Goal: Task Accomplishment & Management: Use online tool/utility

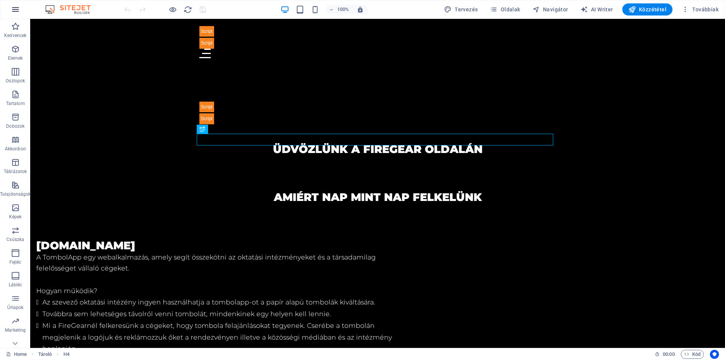
click at [15, 11] on icon "button" at bounding box center [15, 9] width 9 height 9
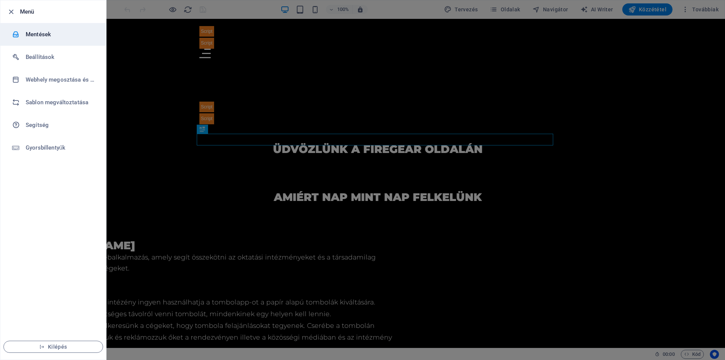
click at [65, 38] on h6 "Mentések" at bounding box center [61, 34] width 70 height 9
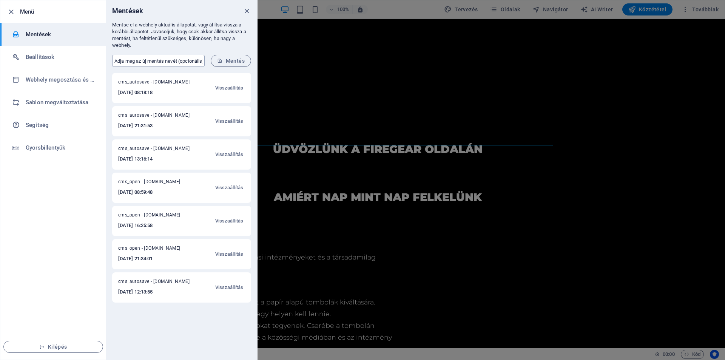
click at [166, 59] on input "text" at bounding box center [158, 61] width 93 height 12
type input "e"
type input "E"
click at [402, 70] on div at bounding box center [362, 180] width 725 height 360
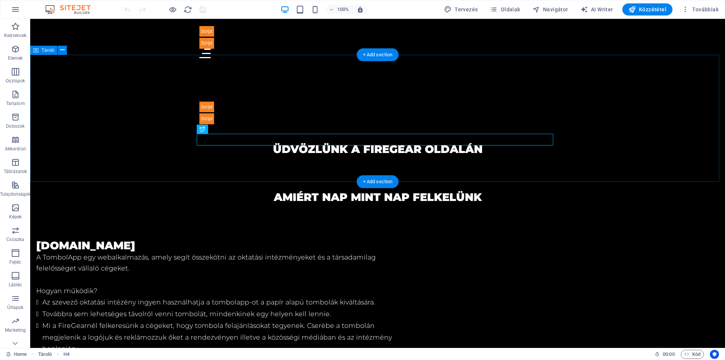
click at [387, 64] on div "Üdvözlünk a Firegear oldalán" at bounding box center [377, 127] width 695 height 127
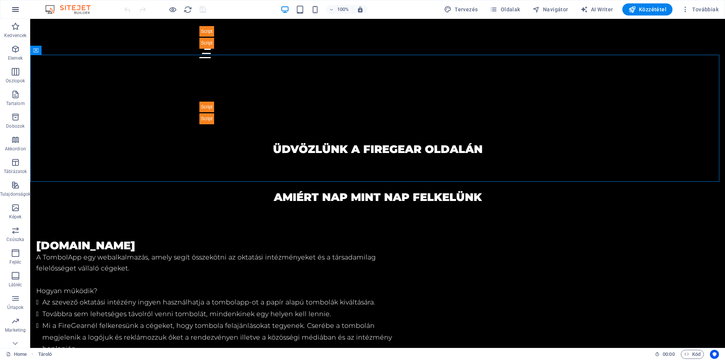
click at [17, 10] on icon "button" at bounding box center [15, 9] width 9 height 9
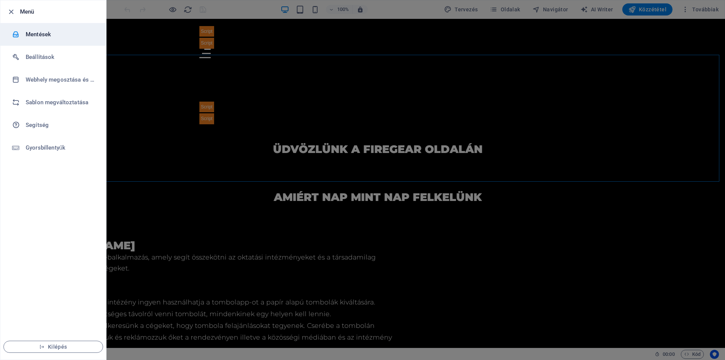
click at [63, 35] on h6 "Mentések" at bounding box center [61, 34] width 70 height 9
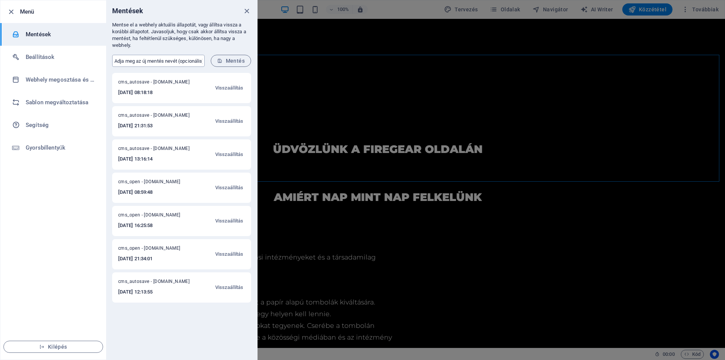
click at [155, 60] on input "text" at bounding box center [158, 61] width 93 height 12
type input "Eredeti teszt"
click at [236, 60] on span "Mentés" at bounding box center [231, 61] width 28 height 6
drag, startPoint x: 121, startPoint y: 80, endPoint x: 149, endPoint y: 81, distance: 28.0
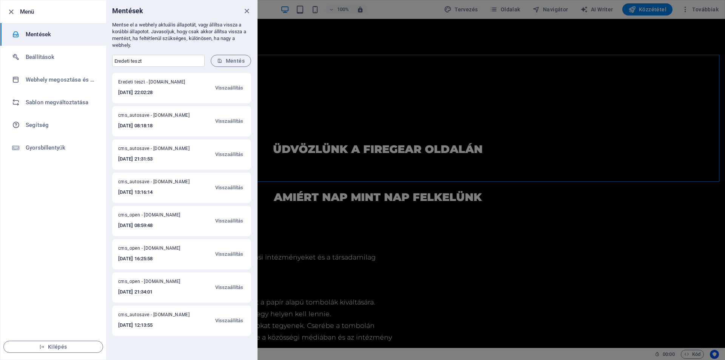
click at [149, 81] on span "Eredeti teszt - firegear.hu" at bounding box center [155, 83] width 74 height 9
click at [167, 81] on span "Eredeti teszt - firegear.hu" at bounding box center [155, 83] width 74 height 9
click at [231, 89] on span "Visszaállítás" at bounding box center [229, 87] width 28 height 9
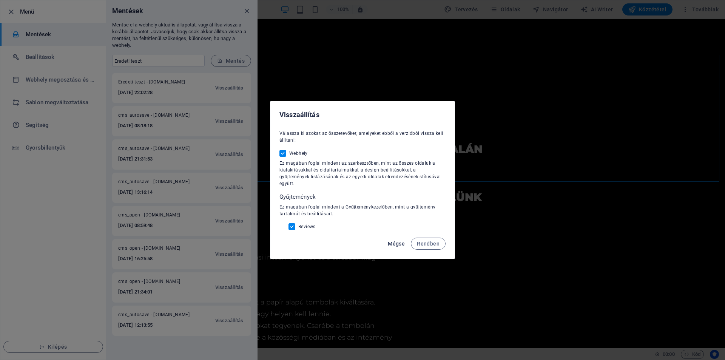
click at [396, 241] on span "Mégse" at bounding box center [396, 244] width 17 height 6
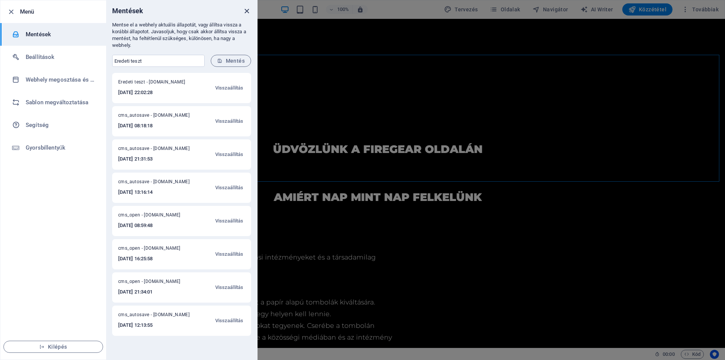
click at [247, 9] on icon "close" at bounding box center [247, 11] width 9 height 9
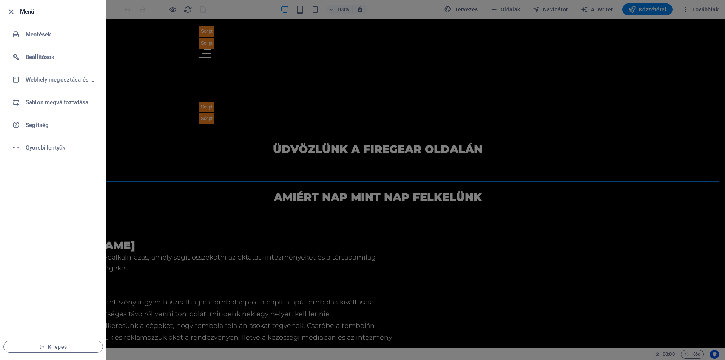
click at [24, 11] on h6 "Menü" at bounding box center [60, 11] width 80 height 9
click at [10, 12] on icon "button" at bounding box center [11, 12] width 9 height 9
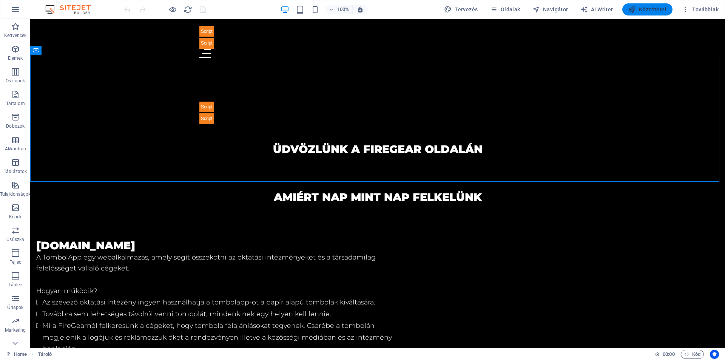
click at [645, 6] on span "Közzététel" at bounding box center [648, 10] width 38 height 8
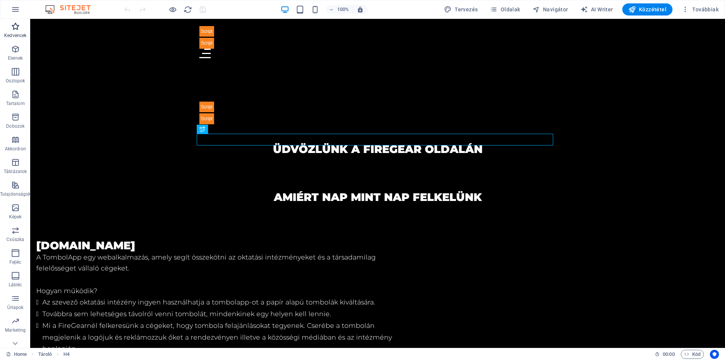
click at [19, 32] on p "Kedvencek" at bounding box center [15, 35] width 22 height 6
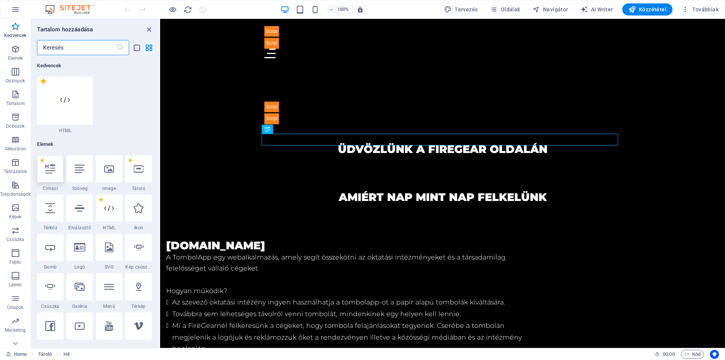
scroll to position [76, 0]
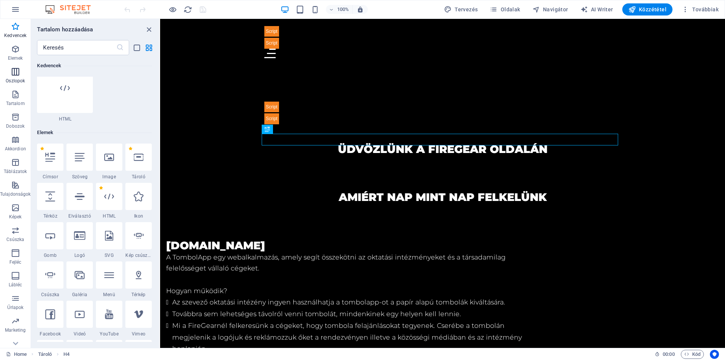
click at [14, 74] on icon "button" at bounding box center [15, 71] width 9 height 9
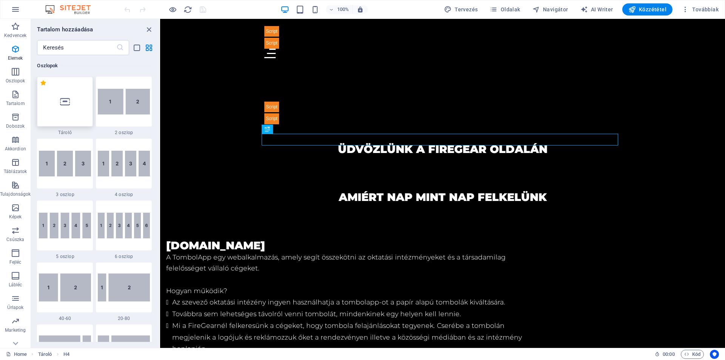
scroll to position [436, 0]
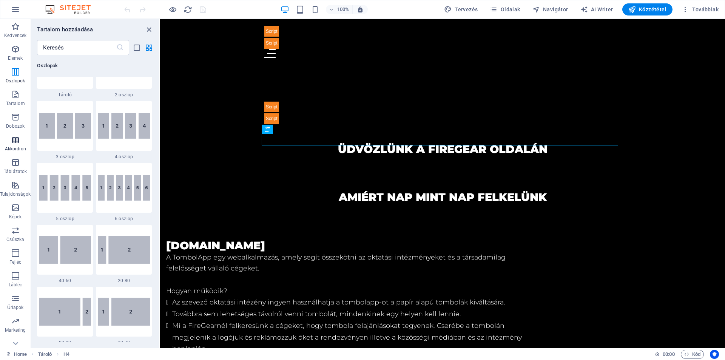
click at [16, 144] on span "Akkordion" at bounding box center [15, 144] width 31 height 18
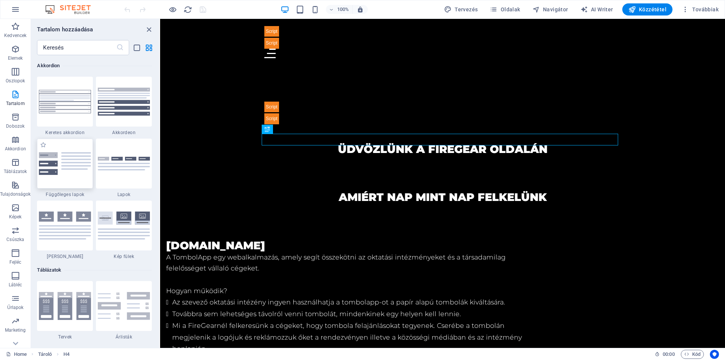
scroll to position [2474, 0]
click at [18, 189] on icon "button" at bounding box center [15, 185] width 9 height 9
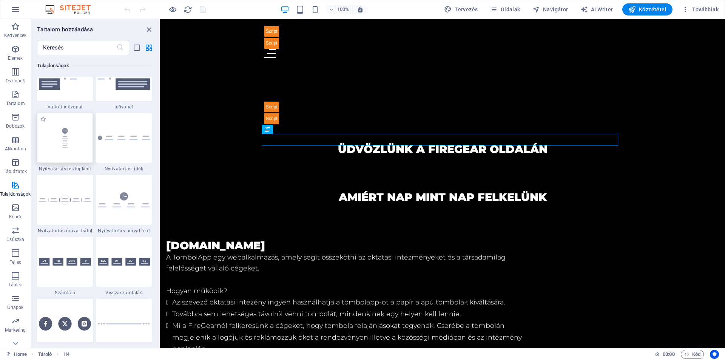
scroll to position [3309, 0]
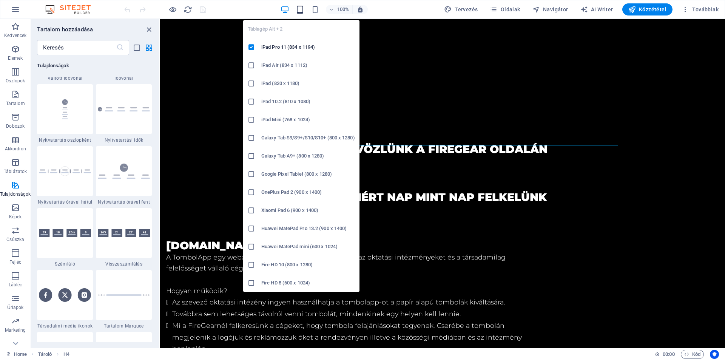
click at [305, 12] on icon "button" at bounding box center [300, 9] width 9 height 9
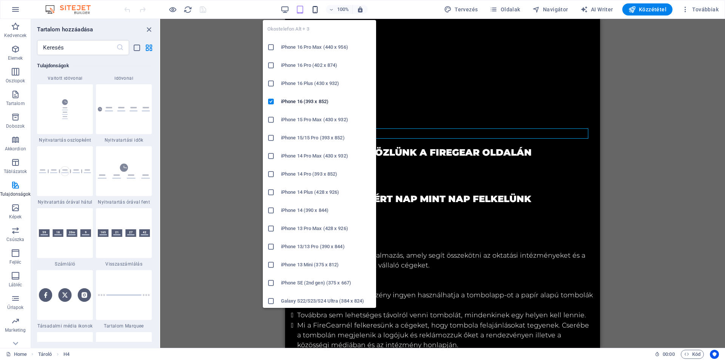
click at [317, 9] on icon "button" at bounding box center [315, 9] width 9 height 9
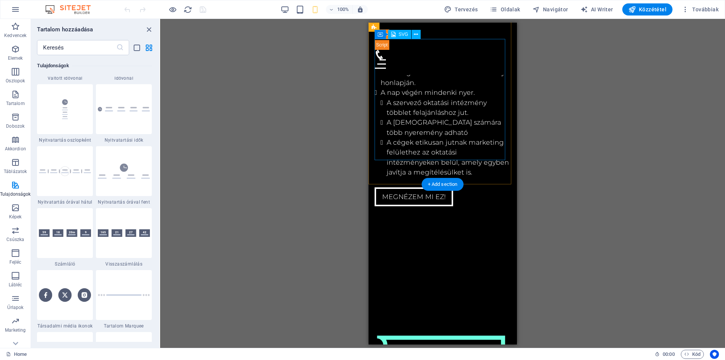
scroll to position [302, 0]
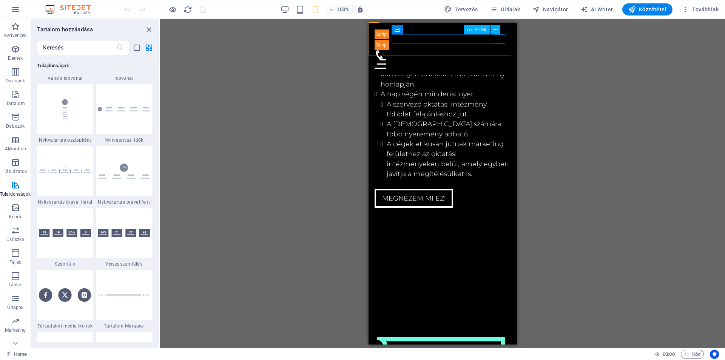
click at [501, 59] on div at bounding box center [442, 63] width 136 height 9
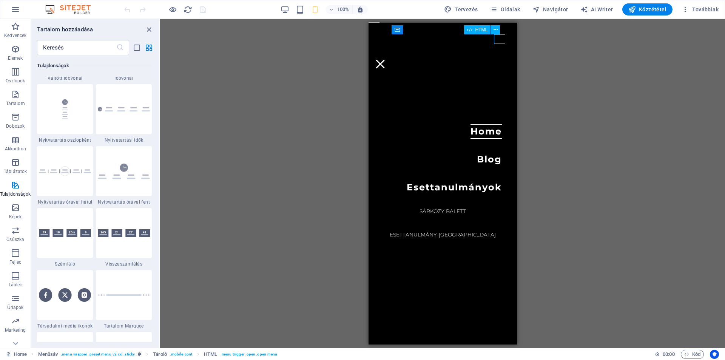
click at [501, 59] on div at bounding box center [442, 63] width 136 height 9
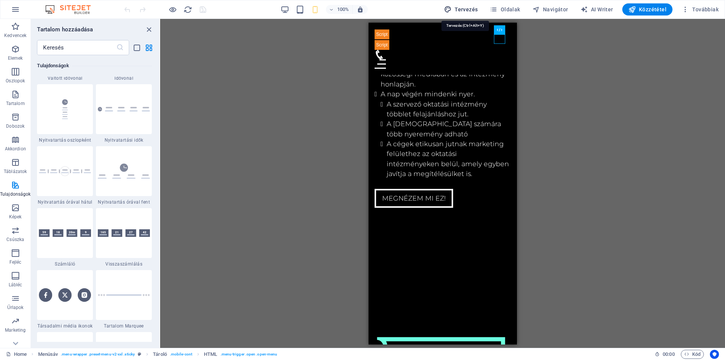
click at [476, 8] on span "Tervezés" at bounding box center [461, 10] width 34 height 8
select select "900"
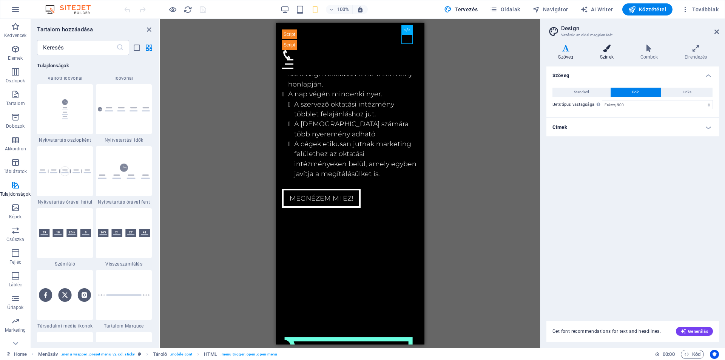
click at [609, 52] on h4 "Színek" at bounding box center [609, 53] width 40 height 16
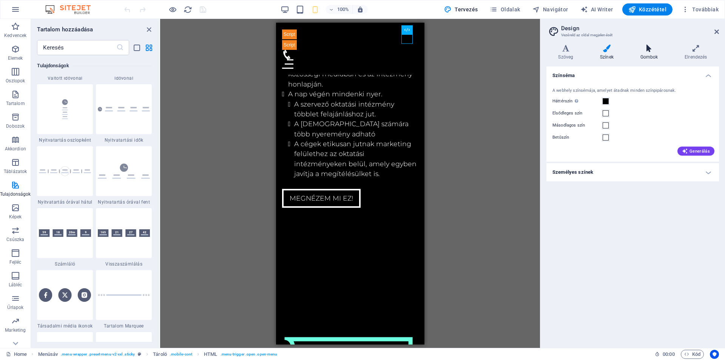
click at [649, 48] on icon at bounding box center [650, 49] width 42 height 8
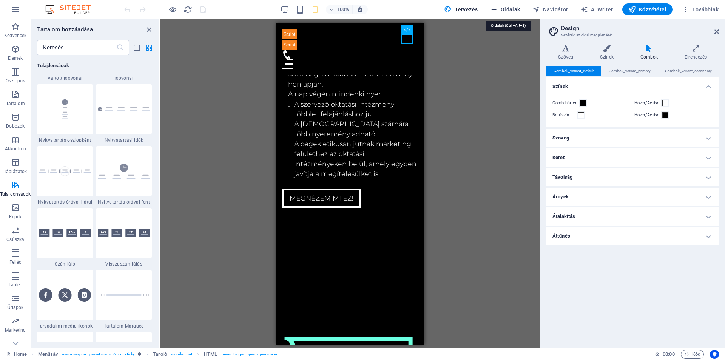
click at [520, 9] on span "Oldalak" at bounding box center [505, 10] width 30 height 8
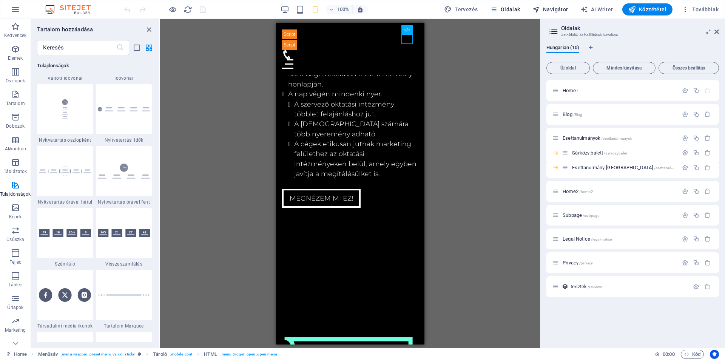
click at [555, 8] on span "Navigátor" at bounding box center [551, 10] width 36 height 8
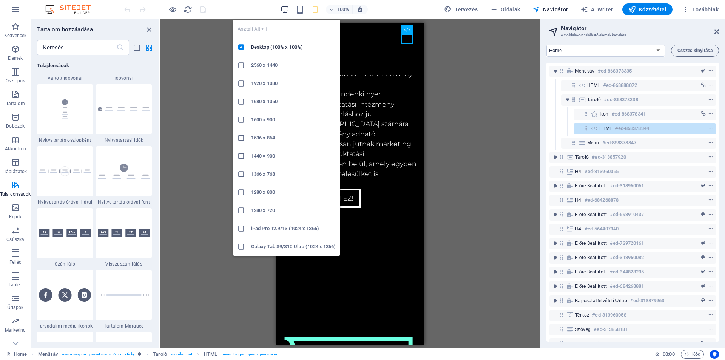
click at [286, 10] on icon "button" at bounding box center [285, 9] width 9 height 9
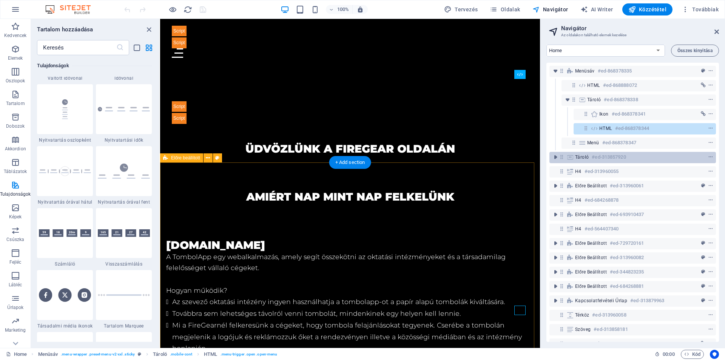
scroll to position [0, 0]
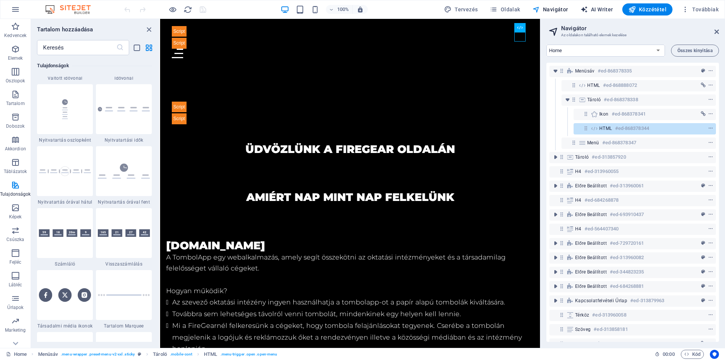
click at [594, 8] on span "AI Writer" at bounding box center [597, 10] width 33 height 8
select select "English"
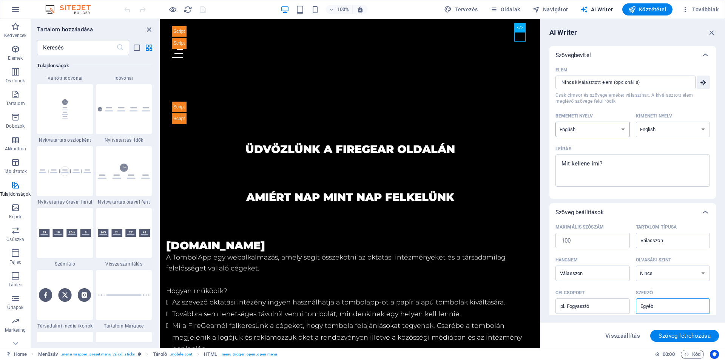
click at [623, 125] on select "Albanian Arabic Armenian Awadhi Azerbaijani Bashkir Basque Belarusian Bengali B…" at bounding box center [593, 129] width 74 height 15
click at [715, 34] on icon "button" at bounding box center [712, 32] width 8 height 8
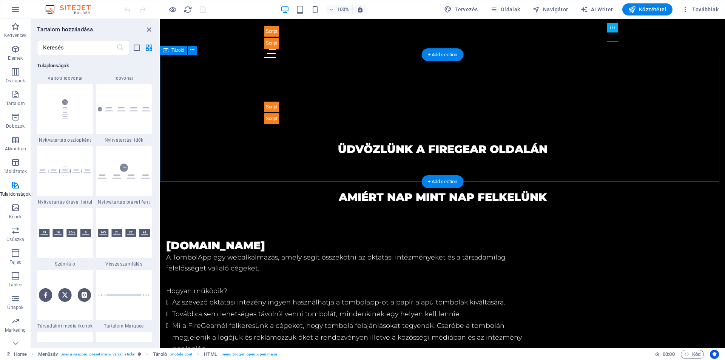
click at [572, 74] on div "Üdvözlünk a Firegear oldalán" at bounding box center [442, 127] width 565 height 127
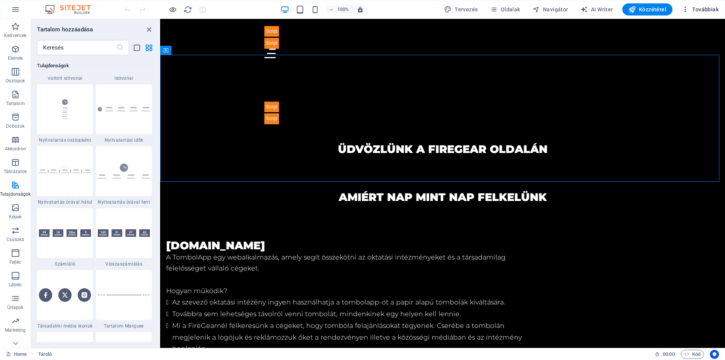
click at [707, 9] on span "Továbbiak" at bounding box center [700, 10] width 37 height 8
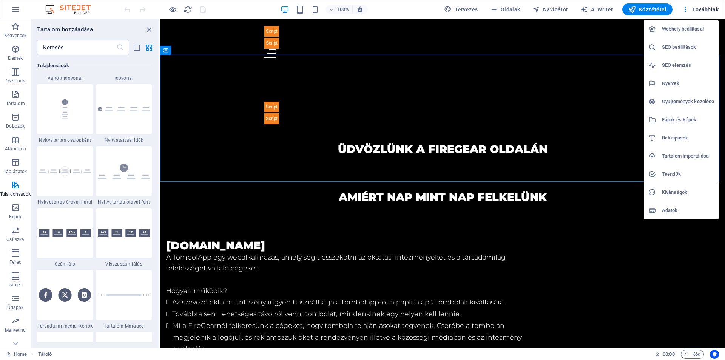
click at [145, 29] on div at bounding box center [362, 180] width 725 height 360
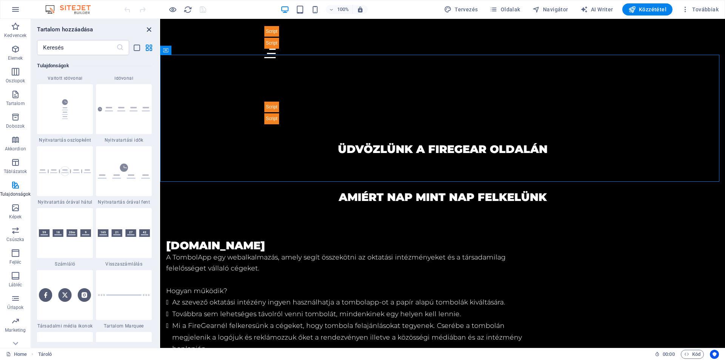
click at [147, 26] on icon "close panel" at bounding box center [149, 29] width 9 height 9
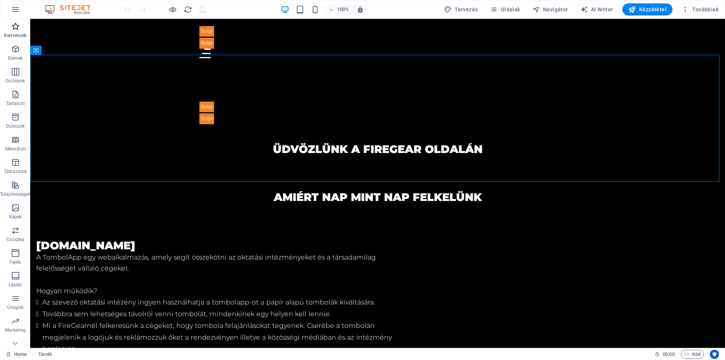
click at [12, 28] on icon "button" at bounding box center [15, 26] width 9 height 9
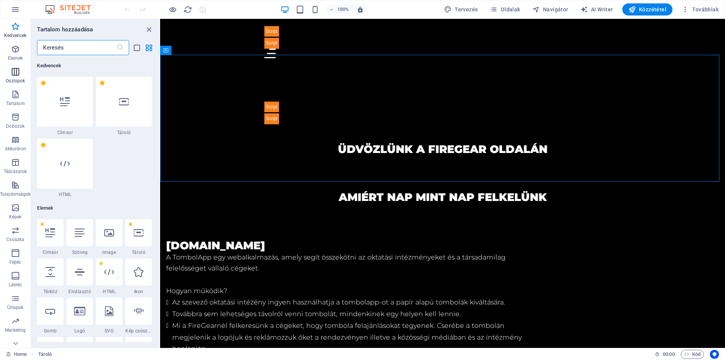
click at [15, 76] on icon "button" at bounding box center [15, 71] width 9 height 9
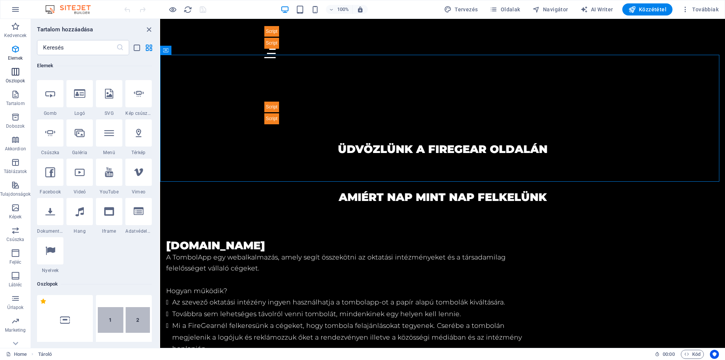
scroll to position [436, 0]
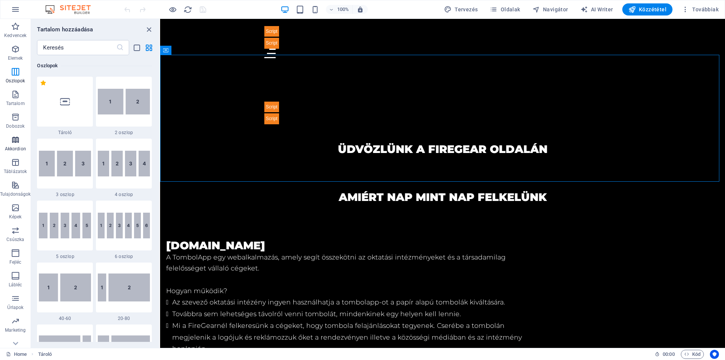
click at [16, 144] on span "Akkordion" at bounding box center [15, 144] width 31 height 18
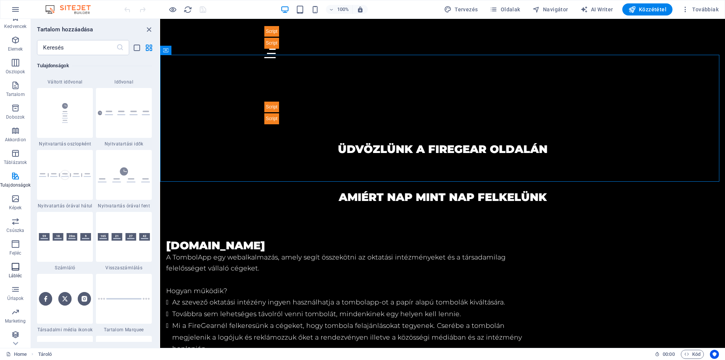
scroll to position [11, 0]
click at [14, 304] on button "Marketing" at bounding box center [15, 314] width 31 height 23
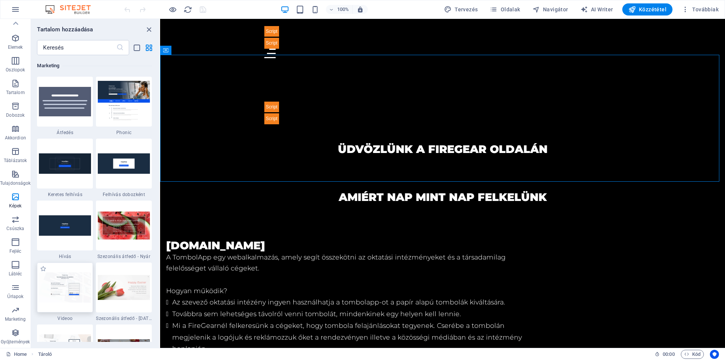
scroll to position [6216, 0]
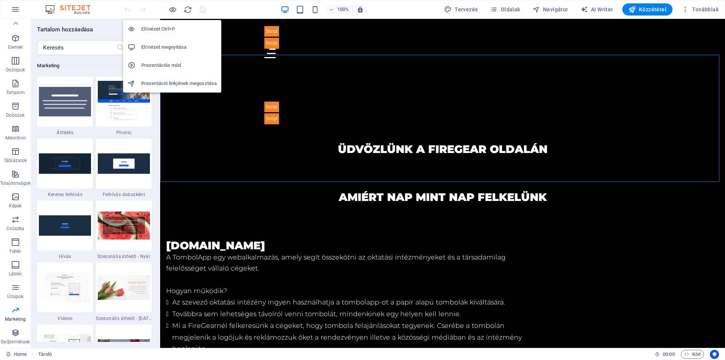
click at [171, 65] on h6 "Prezentációs mód" at bounding box center [179, 65] width 76 height 9
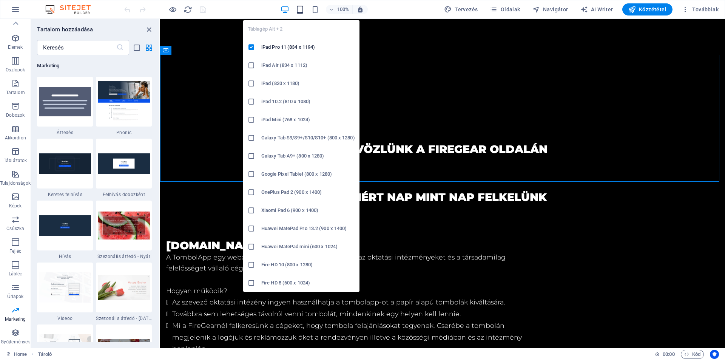
click at [303, 8] on icon "button" at bounding box center [300, 9] width 9 height 9
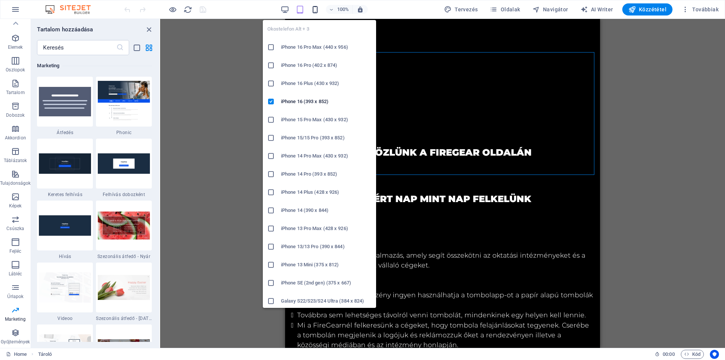
click at [316, 7] on icon "button" at bounding box center [315, 9] width 9 height 9
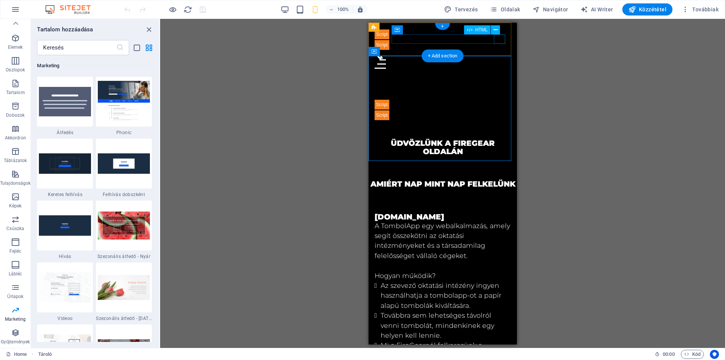
click at [504, 59] on div at bounding box center [442, 63] width 136 height 9
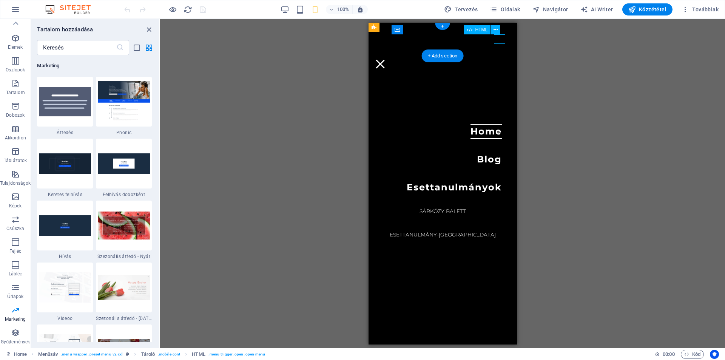
click at [504, 59] on div at bounding box center [442, 63] width 136 height 9
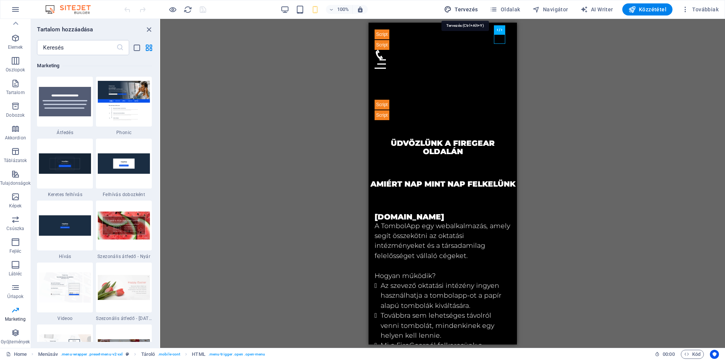
click at [464, 12] on span "Tervezés" at bounding box center [461, 10] width 34 height 8
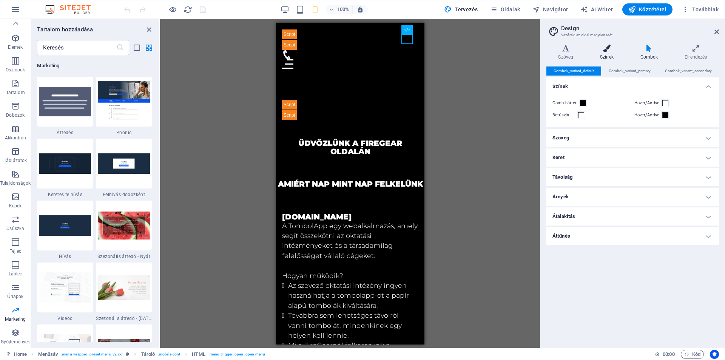
click at [608, 51] on icon at bounding box center [607, 49] width 37 height 8
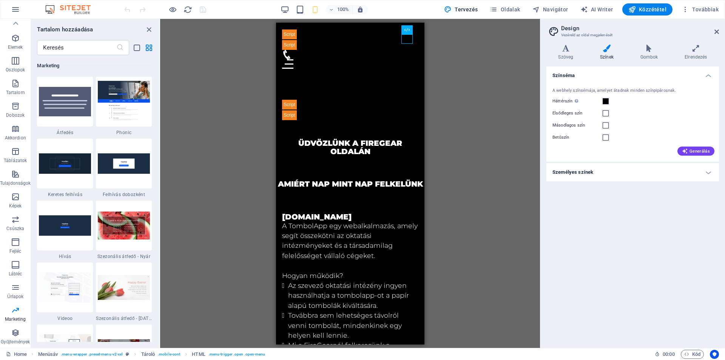
click at [657, 173] on h4 "Személyes színek" at bounding box center [633, 172] width 173 height 18
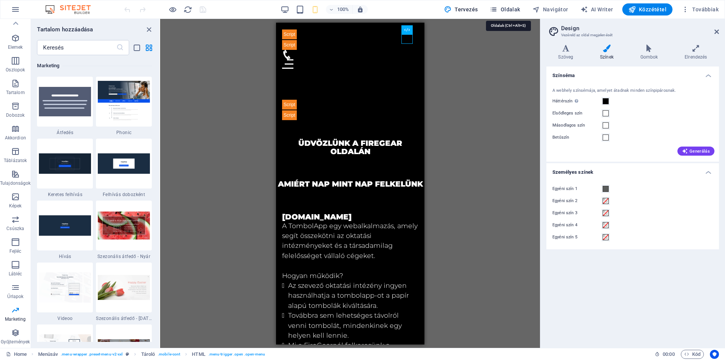
click at [511, 7] on span "Oldalak" at bounding box center [505, 10] width 30 height 8
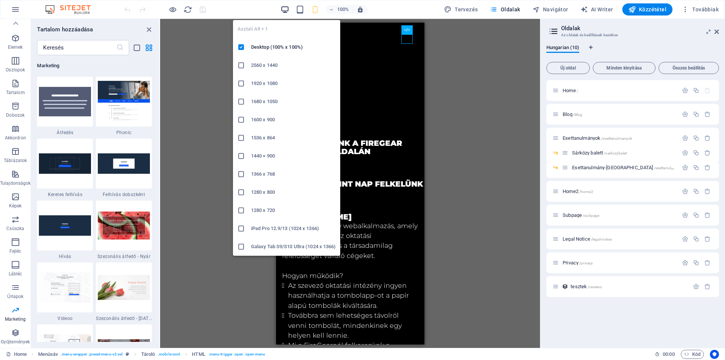
click at [288, 9] on icon "button" at bounding box center [285, 9] width 9 height 9
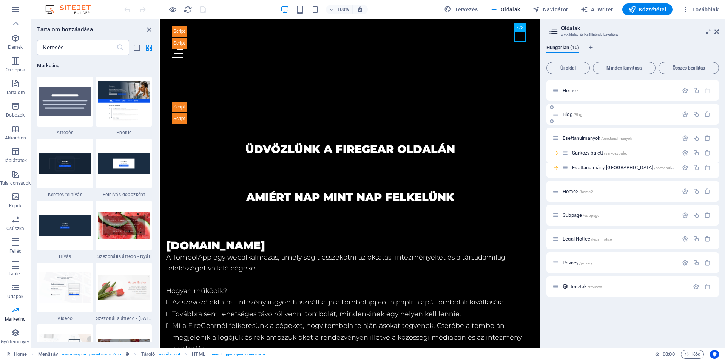
click at [566, 113] on span "Blog /Blog" at bounding box center [573, 114] width 20 height 6
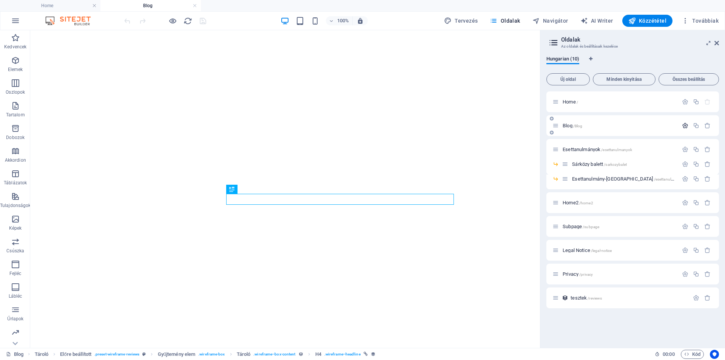
click at [686, 128] on icon "button" at bounding box center [685, 125] width 6 height 6
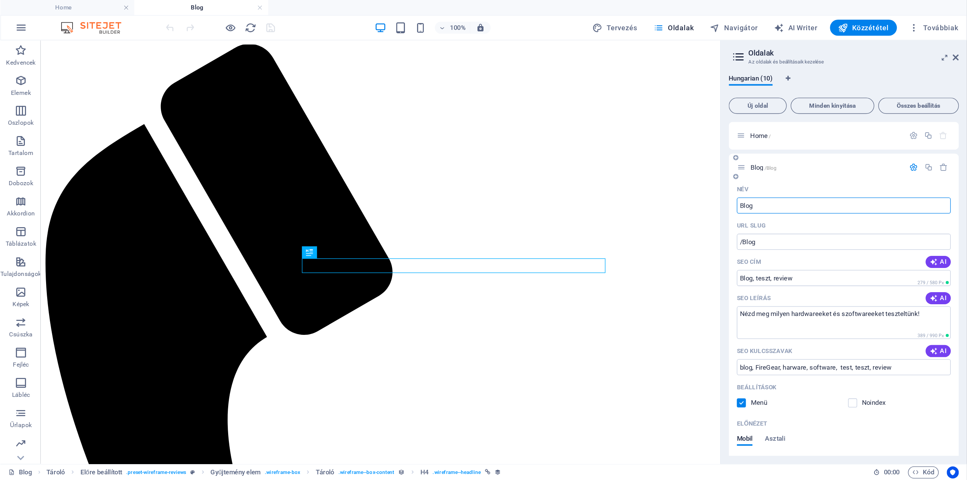
scroll to position [0, 0]
click at [554, 19] on span "Navigátor" at bounding box center [551, 21] width 36 height 8
select select "7334581-hu"
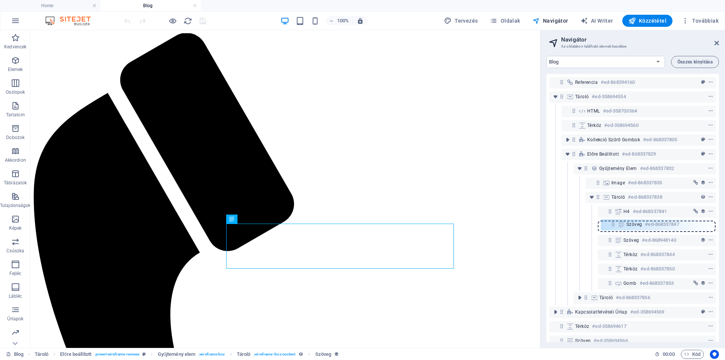
drag, startPoint x: 611, startPoint y: 253, endPoint x: 613, endPoint y: 220, distance: 33.7
click at [613, 220] on div "Referencia #ed-868394160 Tároló #ed-358694554 HTML #ed-358703564 Térköz #ed-358…" at bounding box center [633, 208] width 173 height 268
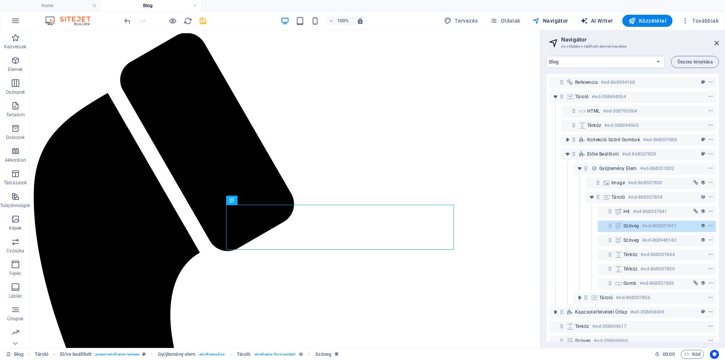
click at [597, 22] on span "AI Writer" at bounding box center [597, 21] width 33 height 8
select select "English"
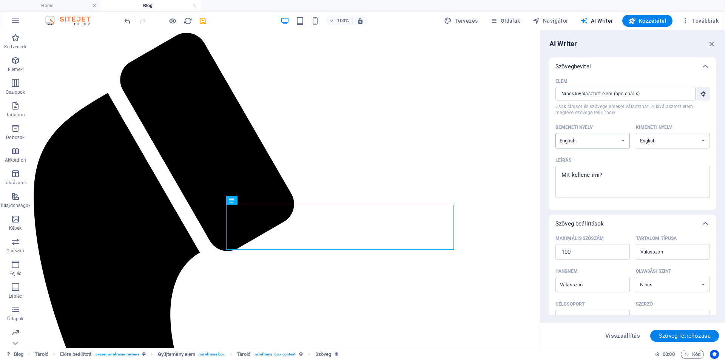
click at [621, 144] on select "Albanian Arabic Armenian Awadhi Azerbaijani Bashkir Basque Belarusian Bengali B…" at bounding box center [593, 140] width 74 height 15
click at [709, 44] on icon "button" at bounding box center [712, 44] width 8 height 8
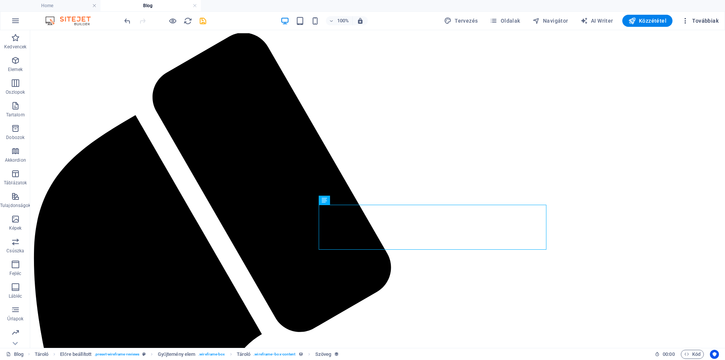
click at [715, 23] on span "Továbbiak" at bounding box center [700, 21] width 37 height 8
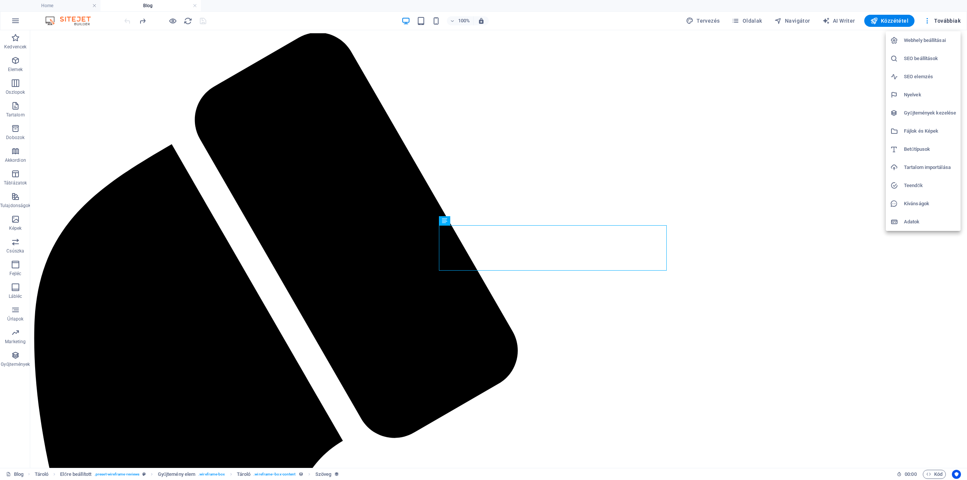
click at [725, 19] on div at bounding box center [483, 240] width 967 height 480
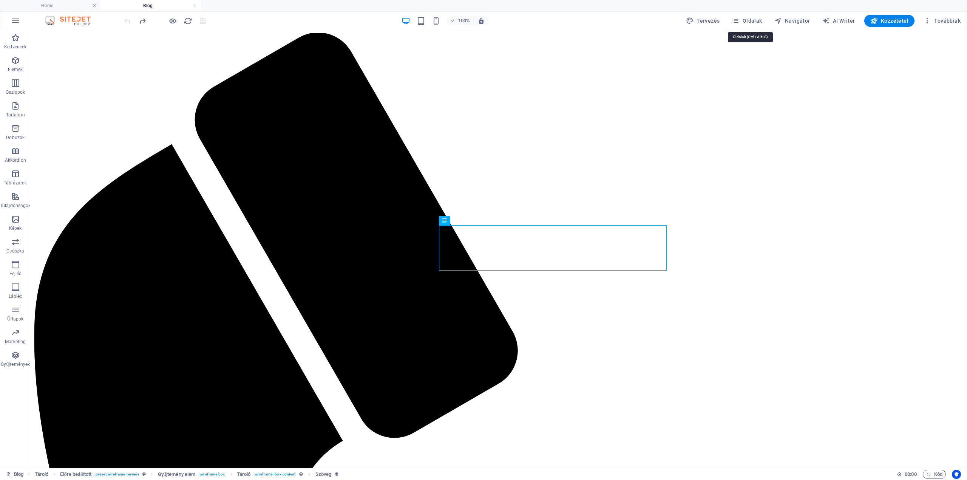
click at [725, 19] on span "Oldalak" at bounding box center [747, 21] width 30 height 8
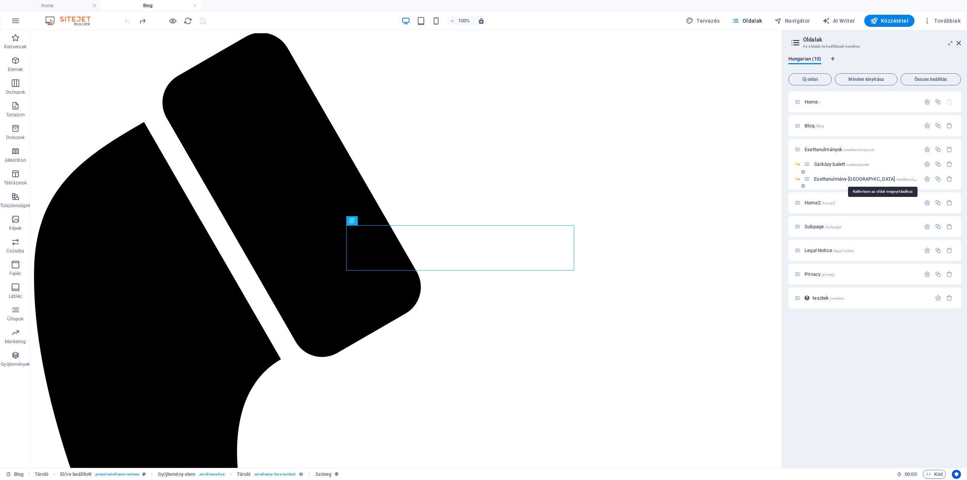
click at [725, 176] on span "Esettanulmány-Garazskapu Center /esettanulmany-[GEOGRAPHIC_DATA]-center" at bounding box center [884, 179] width 141 height 6
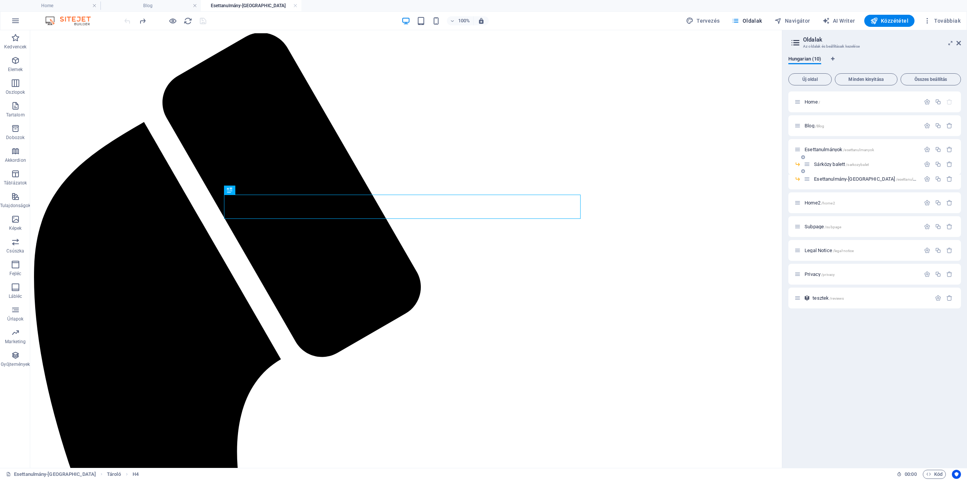
click at [725, 162] on span "Sárközy balett /sarkozybalet" at bounding box center [841, 164] width 55 height 6
click at [725, 165] on icon "button" at bounding box center [938, 164] width 6 height 6
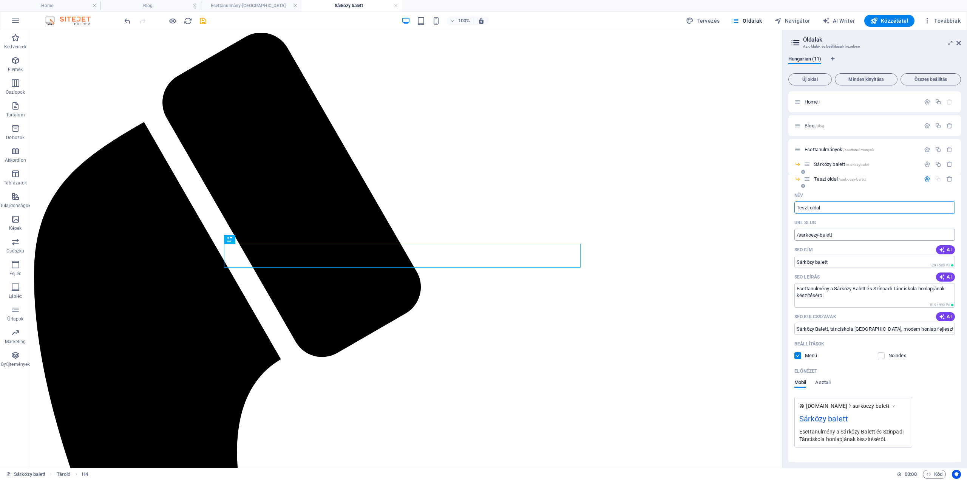
type input "Teszt oldal"
drag, startPoint x: 804, startPoint y: 235, endPoint x: 904, endPoint y: 229, distance: 99.6
click at [725, 229] on input "/sarkoezy-balett" at bounding box center [875, 235] width 161 height 12
type input "/teszt"
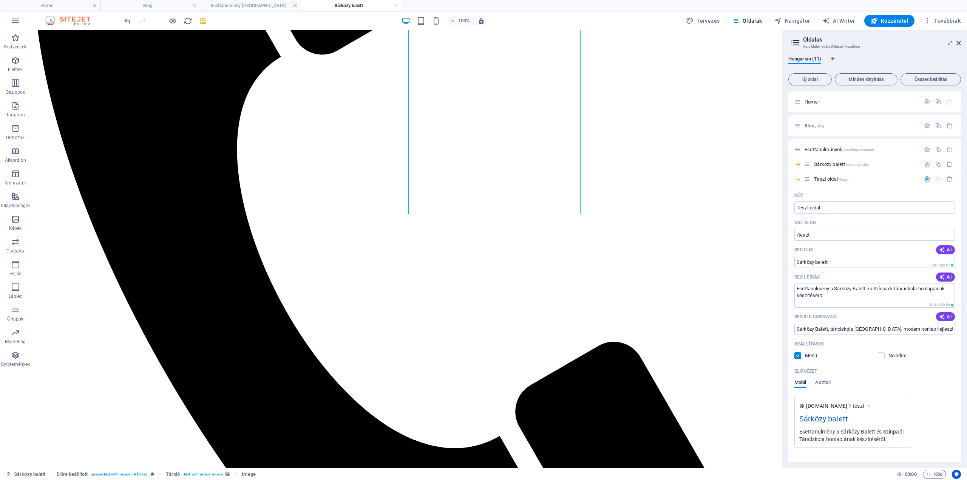
scroll to position [101, 0]
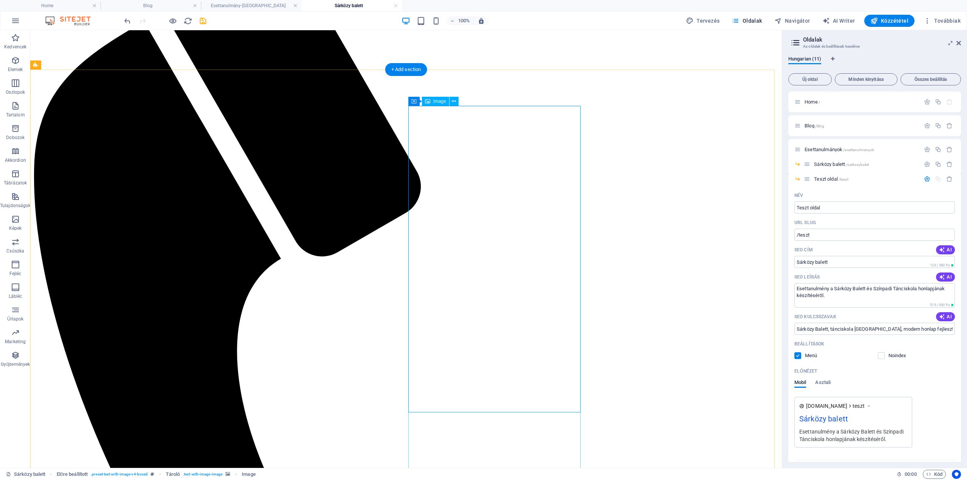
select select "px"
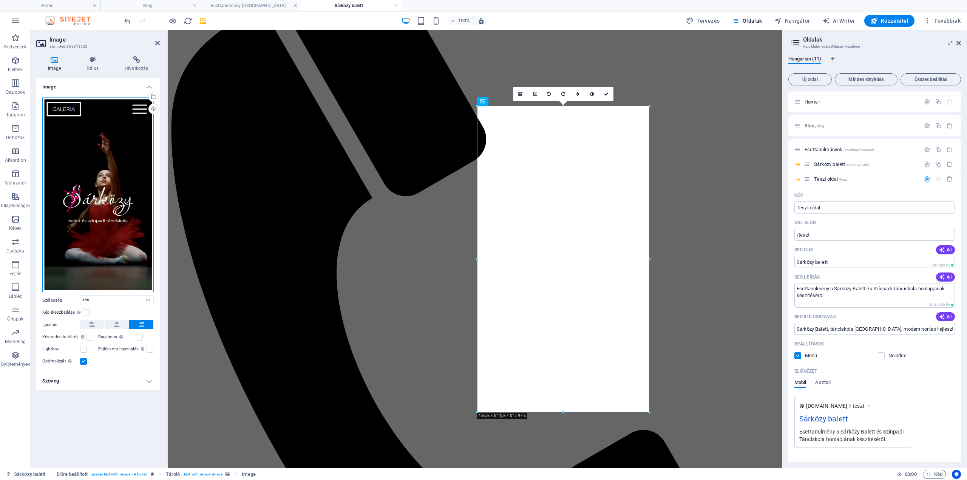
click at [114, 146] on div "Húzza ide a fájlokat, kattintson a fájlok kiválasztásához, vagy válasszon fájlo…" at bounding box center [97, 194] width 111 height 195
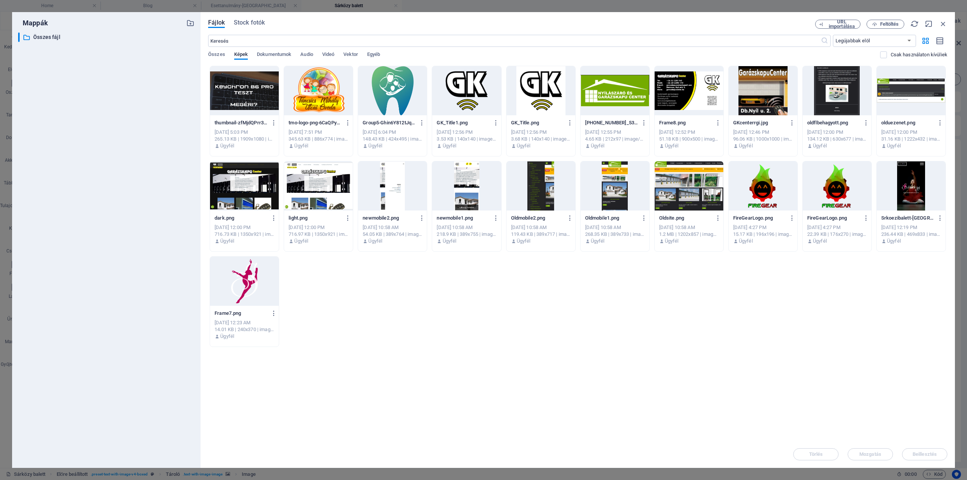
click at [256, 26] on span "Stock fotók" at bounding box center [249, 22] width 31 height 9
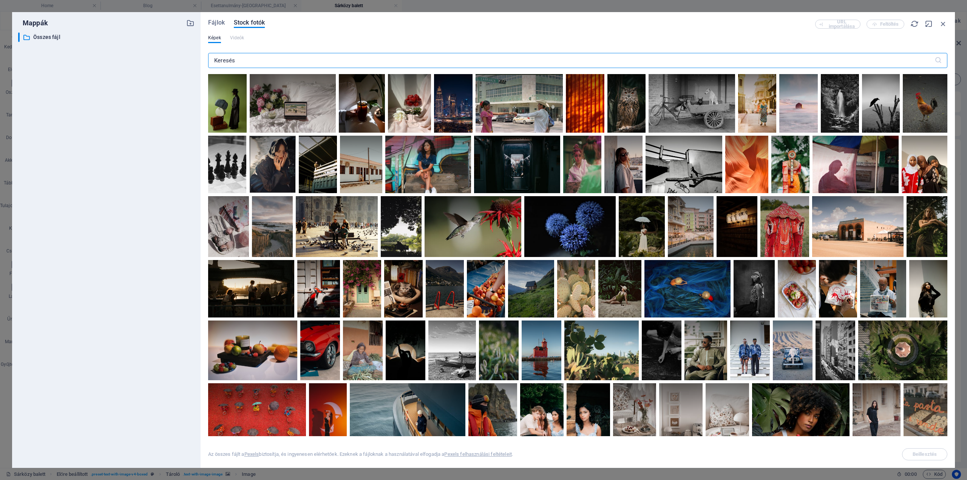
click at [255, 56] on input "text" at bounding box center [571, 60] width 727 height 15
type input "random item"
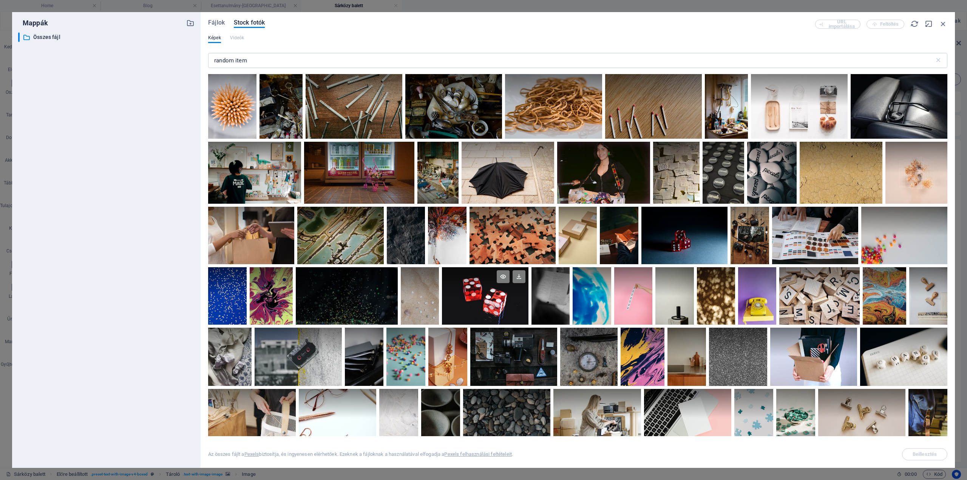
click at [478, 298] on div at bounding box center [485, 295] width 87 height 57
click at [478, 298] on div at bounding box center [485, 310] width 87 height 29
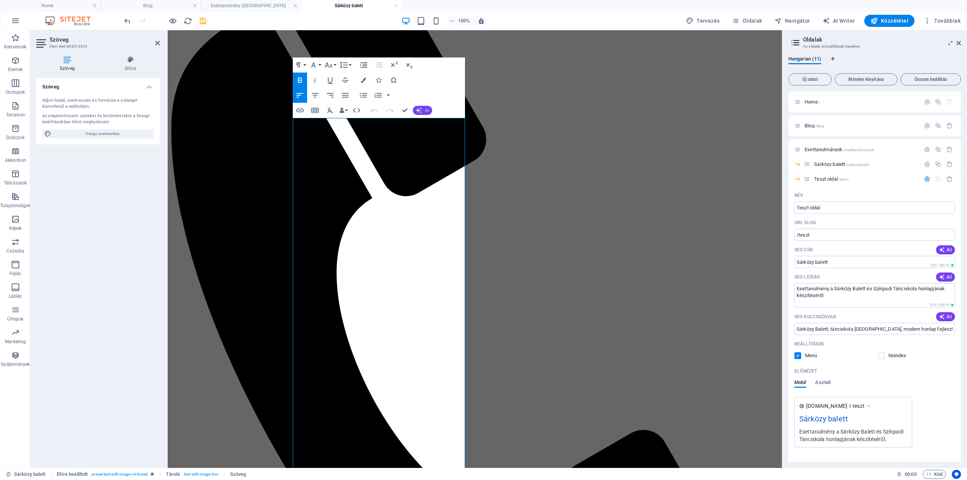
click at [422, 110] on button "AI" at bounding box center [422, 110] width 19 height 9
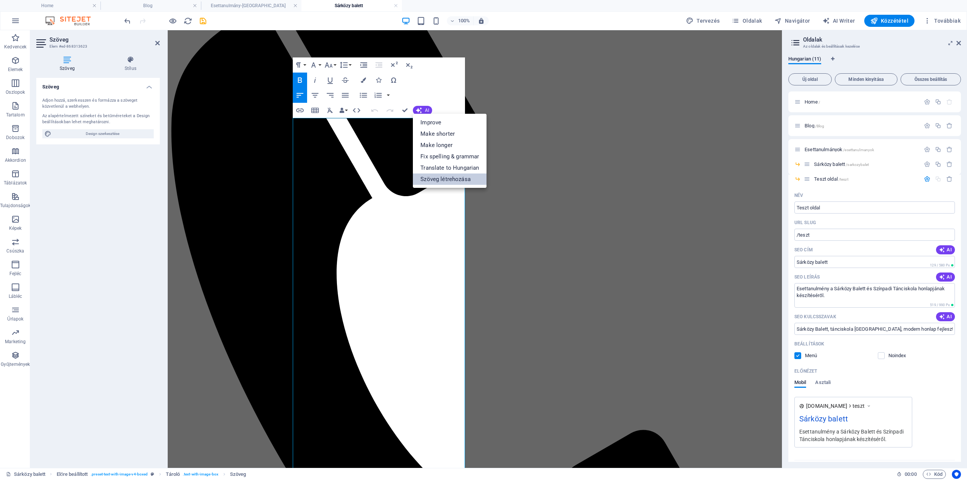
click at [457, 180] on link "Szöveg létrehozása" at bounding box center [450, 178] width 74 height 11
select select "English"
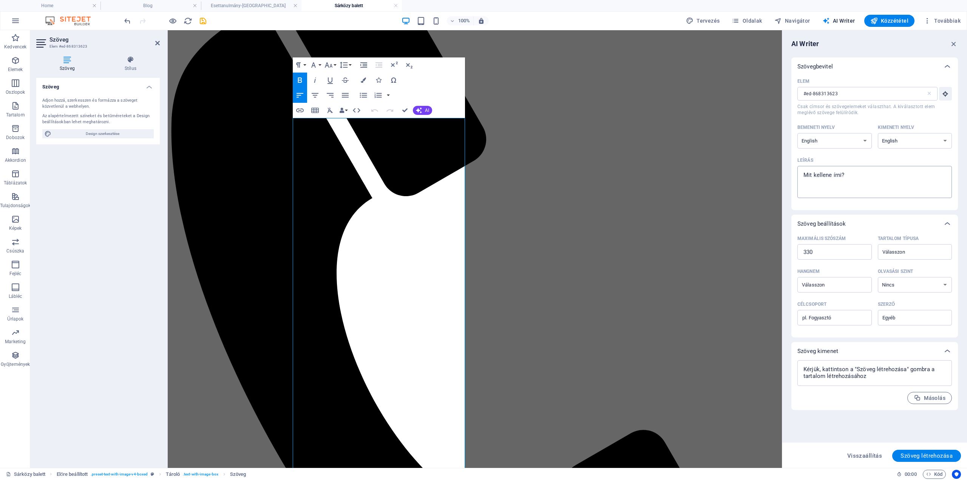
type textarea "x"
click at [725, 173] on textarea "Leírás x ​" at bounding box center [874, 182] width 147 height 25
type textarea "l"
type textarea "x"
type textarea "lo"
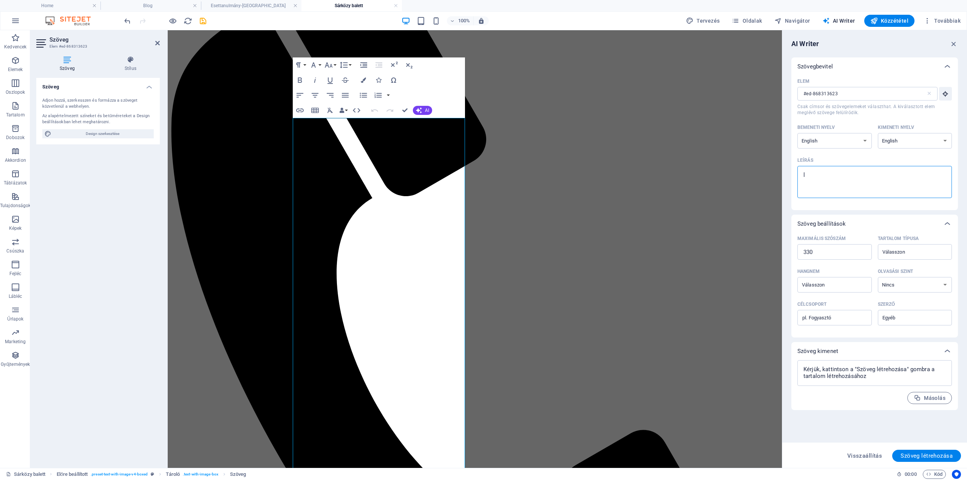
type textarea "x"
type textarea "lor"
type textarea "x"
type textarea "lore"
type textarea "x"
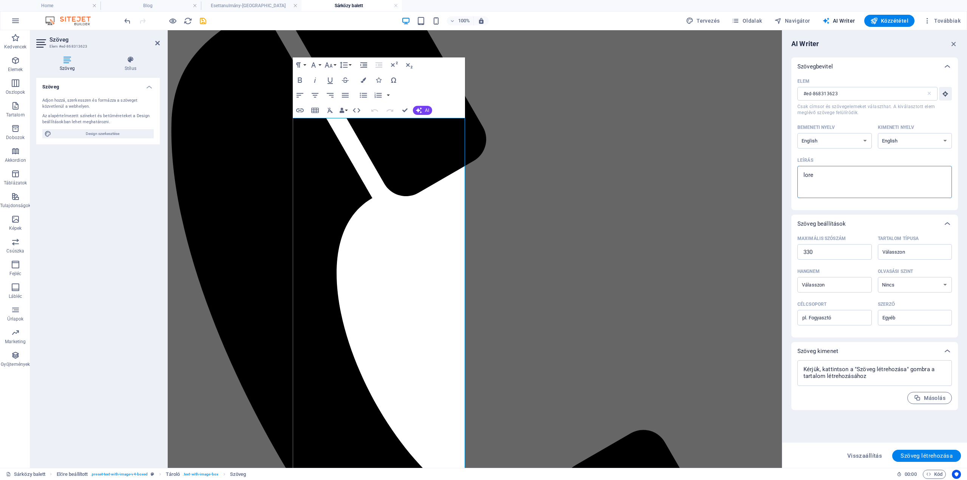
type textarea "lorem"
type textarea "x"
type textarea "lorem"
type textarea "x"
type textarea "lorem i"
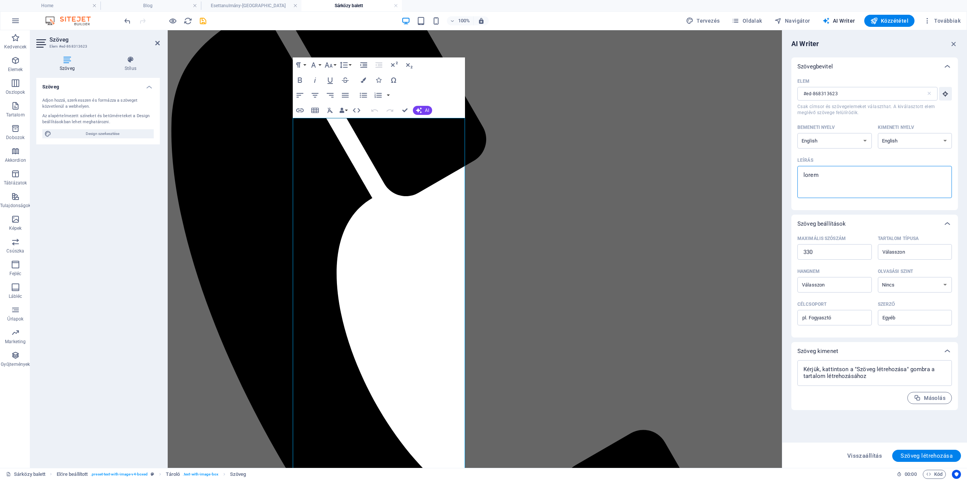
type textarea "x"
type textarea "lorem ip"
type textarea "x"
type textarea "lorem ips"
type textarea "x"
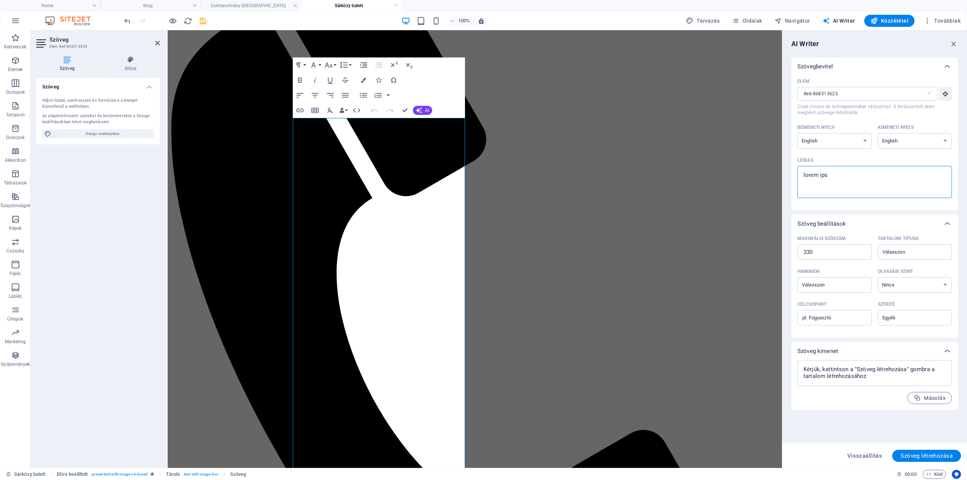
type textarea "lorem ipsu"
type textarea "x"
type textarea "lorem ipsum"
type textarea "x"
type textarea "lorem ipsum"
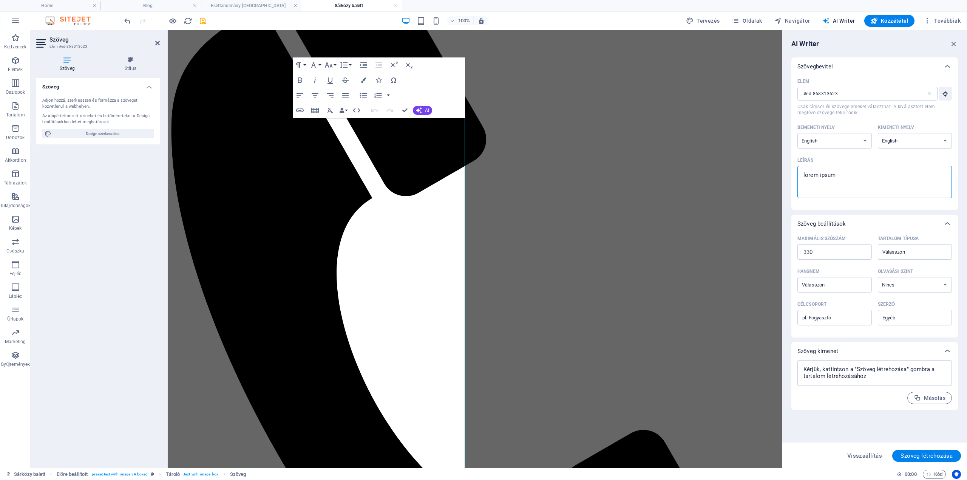
type textarea "x"
type textarea "lorem ipsum d"
type textarea "x"
type textarea "lorem ipsum da"
type textarea "x"
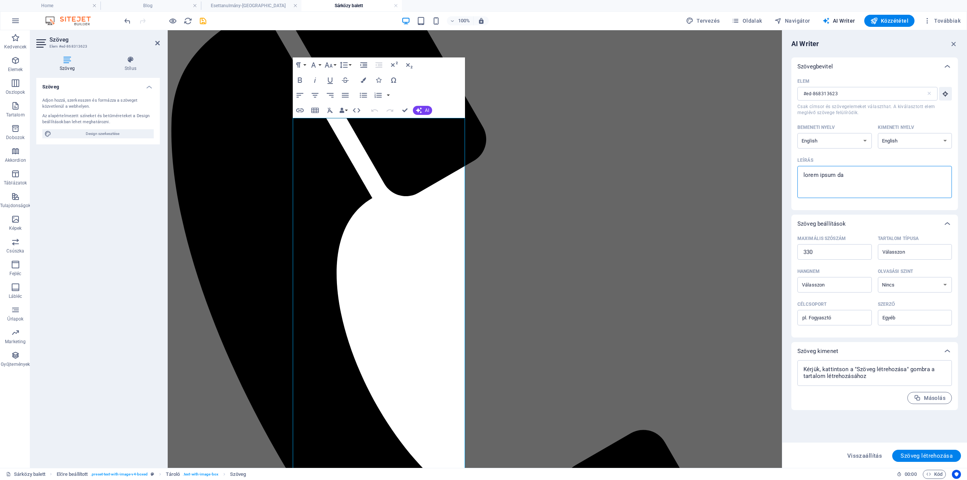
type textarea "lorem ipsum d"
type textarea "x"
type textarea "lorem ipsum"
type textarea "x"
type textarea "lorem ipsum"
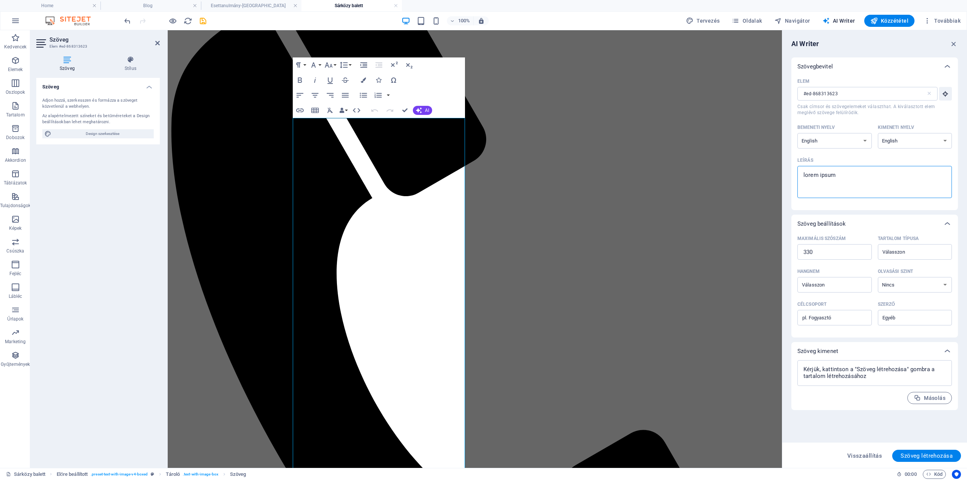
type textarea "x"
type textarea "lorem ipsum"
drag, startPoint x: 969, startPoint y: 283, endPoint x: 773, endPoint y: 251, distance: 198.3
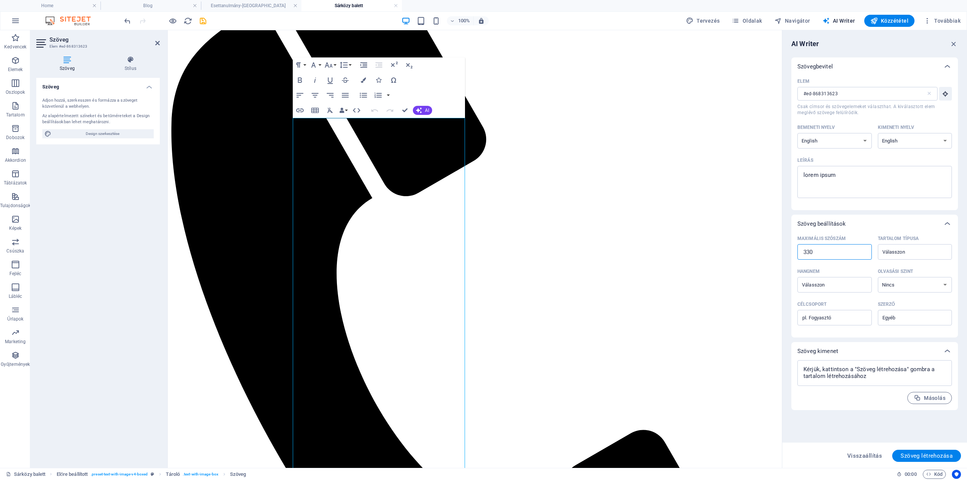
type textarea "x"
type input "1"
type textarea "x"
type input "15"
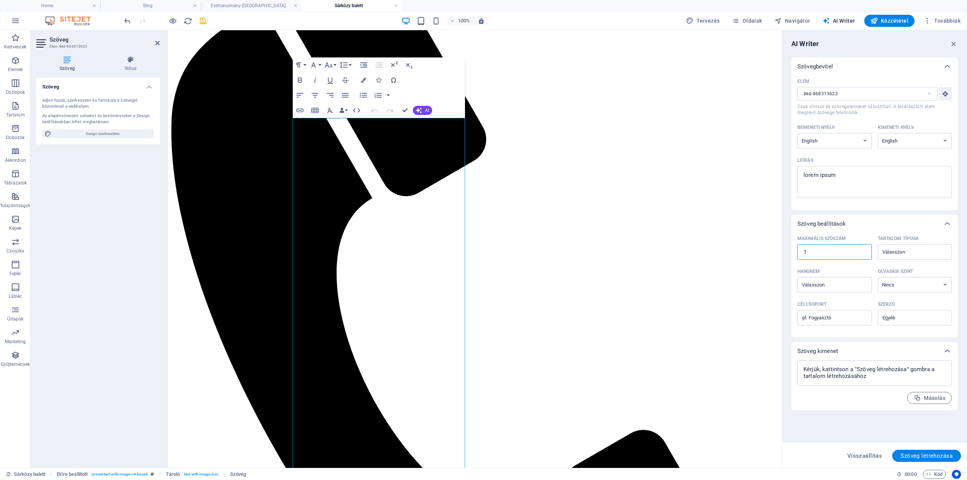
type textarea "x"
type input "150"
type textarea "x"
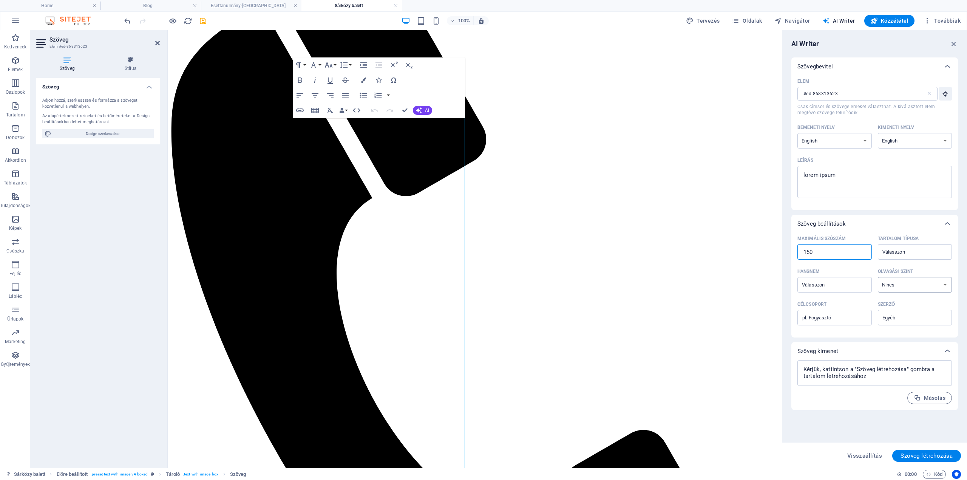
type input "1500"
type textarea "x"
drag, startPoint x: 990, startPoint y: 284, endPoint x: 773, endPoint y: 251, distance: 219.3
type textarea "x"
type input "4"
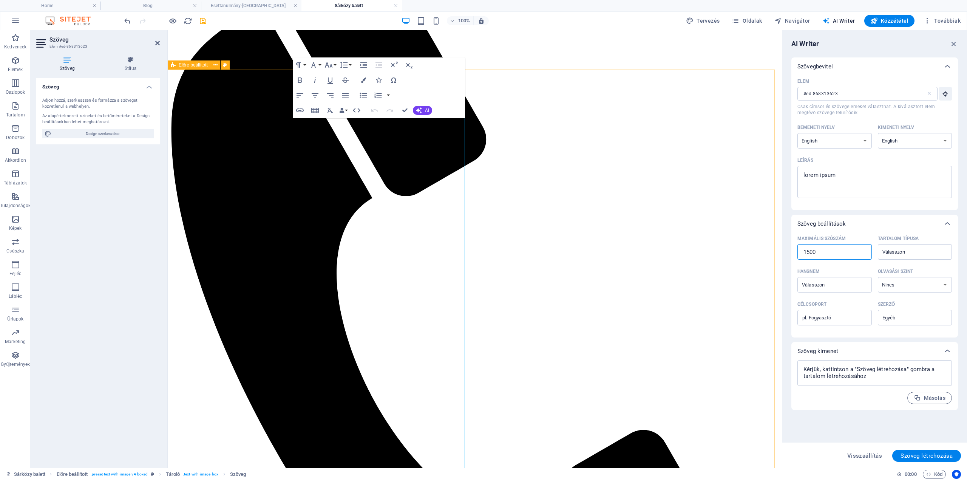
type textarea "x"
type input "40"
type textarea "x"
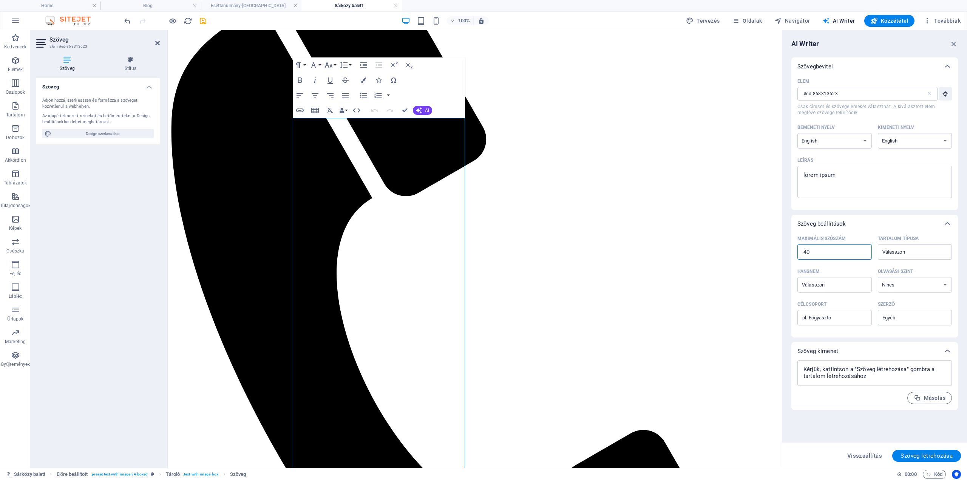
type input "400"
type textarea "x"
type input "400"
click at [725, 360] on span "Szöveg létrehozása" at bounding box center [927, 456] width 52 height 6
type textarea "x"
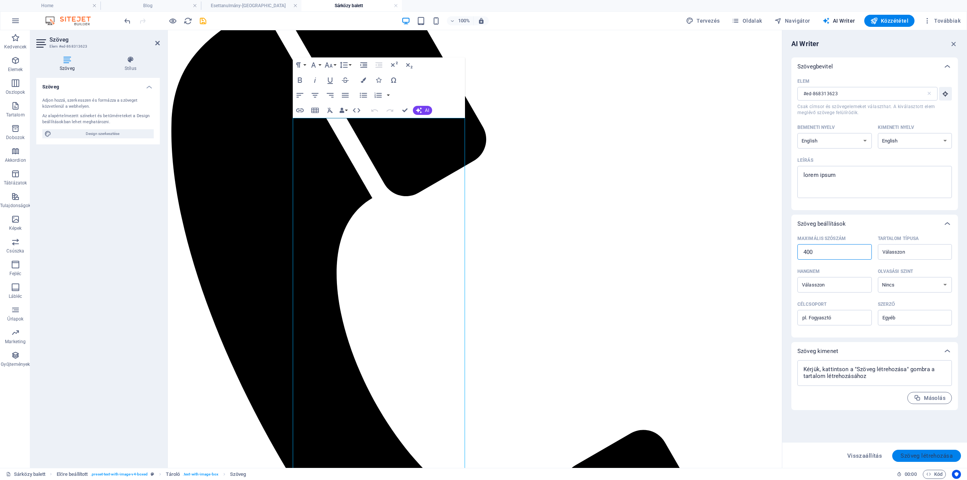
type textarea "x"
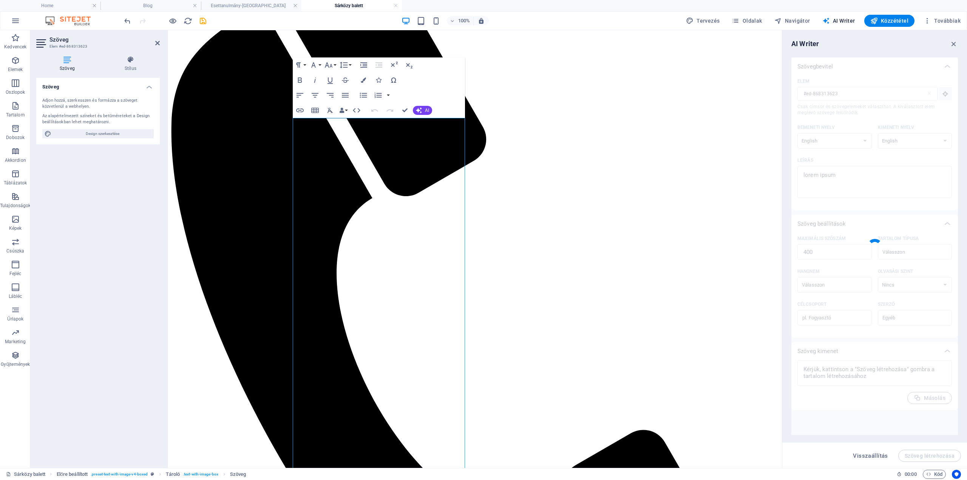
type textarea "x"
type textarea "Lorem Ipsum has long been a staple in the realm of design and typography, servi…"
type textarea "x"
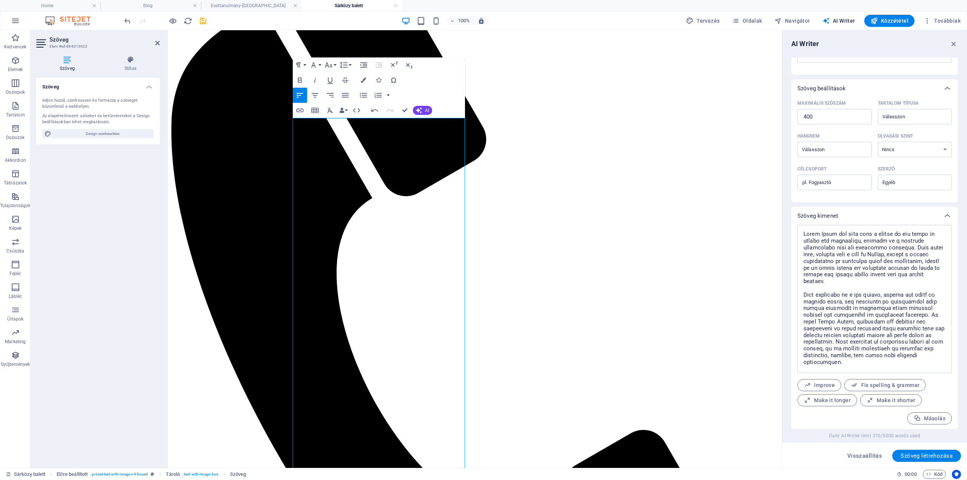
scroll to position [136, 0]
click at [725, 360] on span "Másolás" at bounding box center [930, 417] width 32 height 7
type textarea "x"
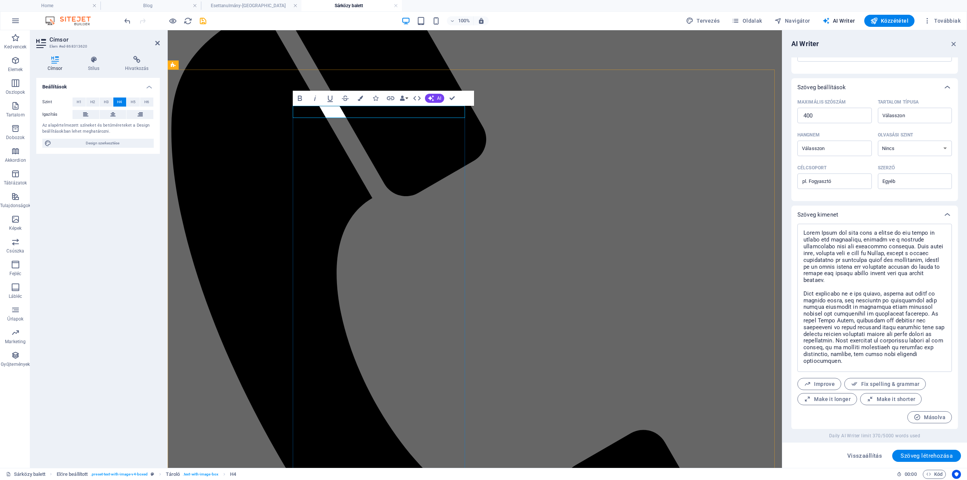
type input "#ed-868313620"
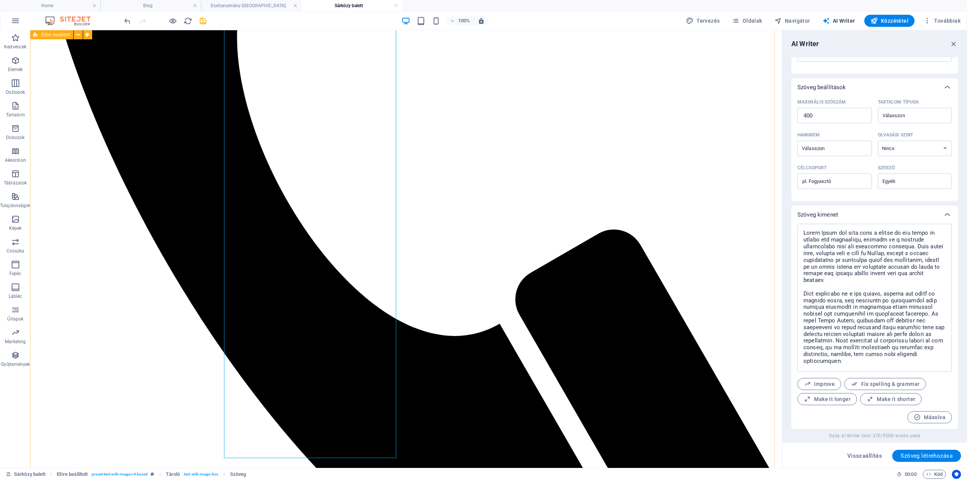
scroll to position [403, 0]
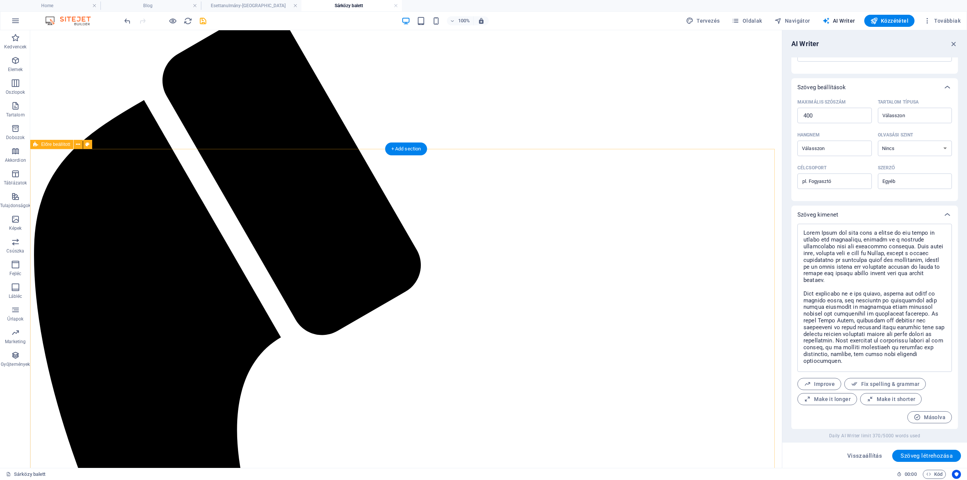
scroll to position [0, 0]
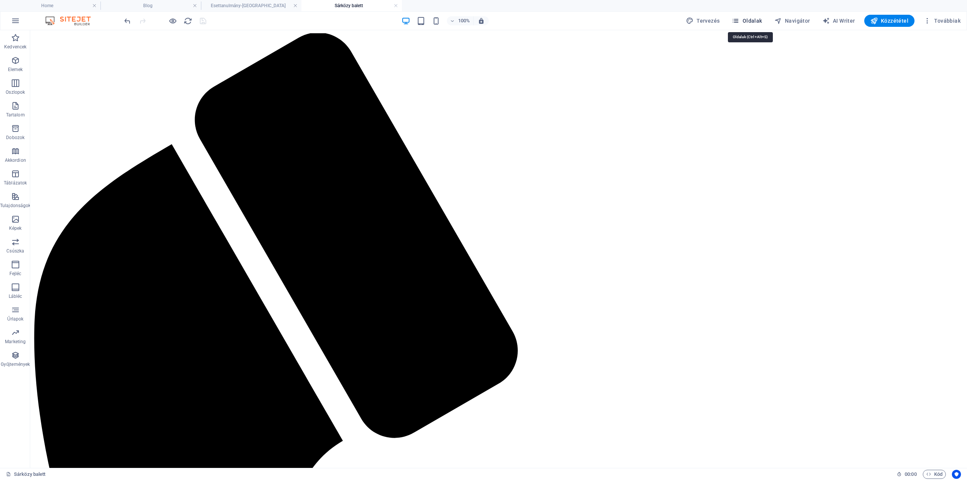
click at [725, 19] on span "Oldalak" at bounding box center [747, 21] width 30 height 8
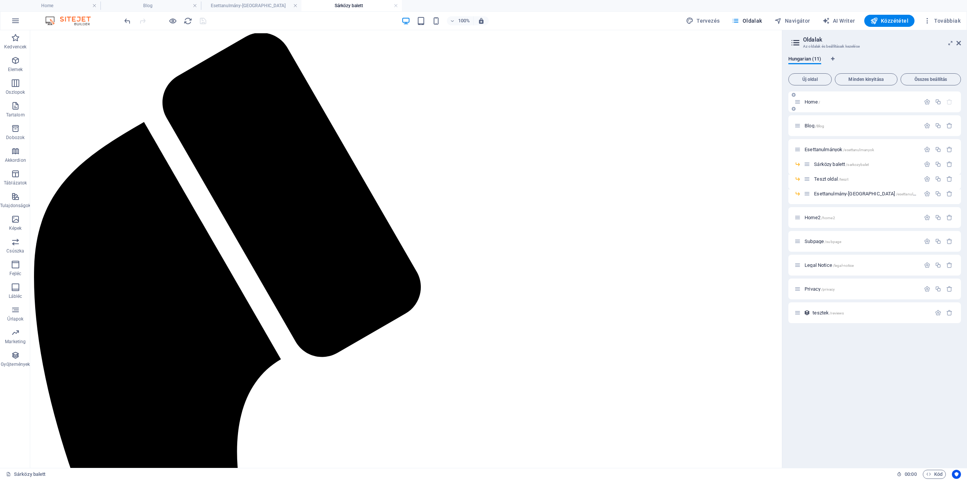
click at [725, 101] on span "Home /" at bounding box center [812, 102] width 15 height 6
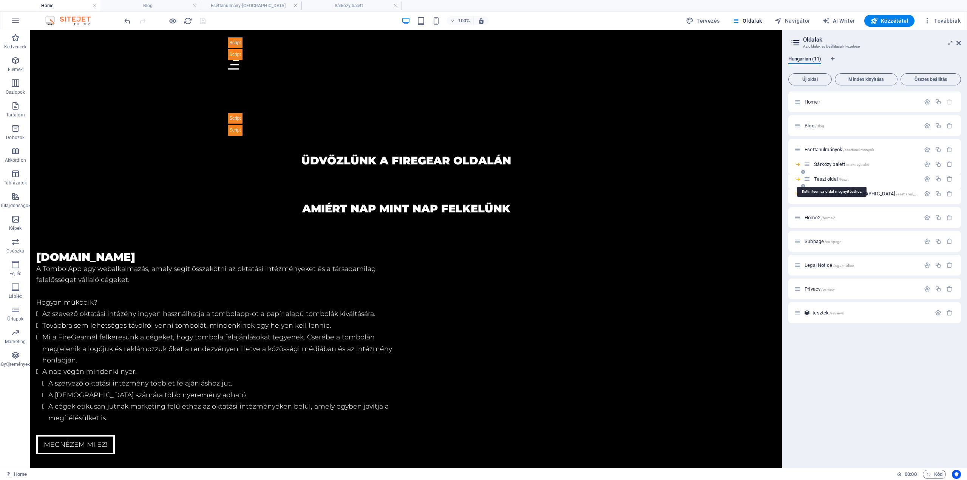
click at [725, 179] on span "Teszt oldal /teszt" at bounding box center [831, 179] width 34 height 6
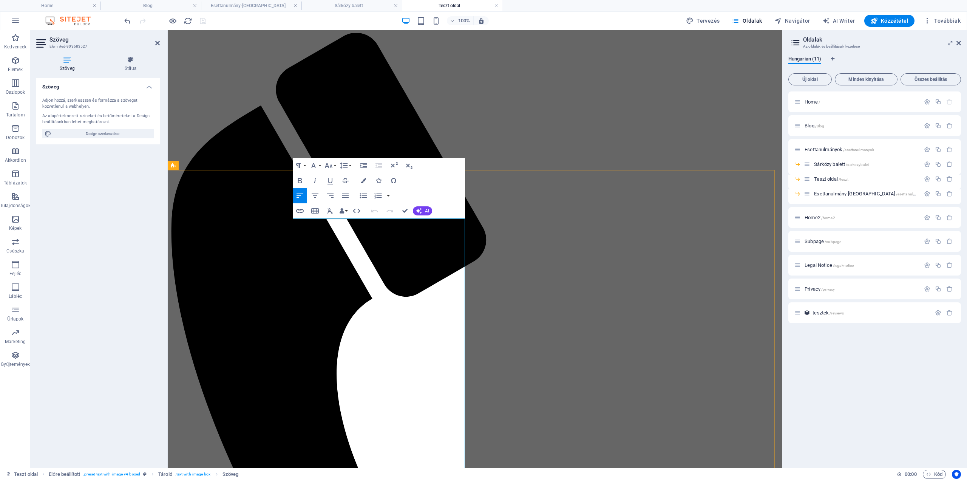
drag, startPoint x: 356, startPoint y: 319, endPoint x: 357, endPoint y: 330, distance: 11.4
click at [361, 181] on icon "button" at bounding box center [363, 180] width 5 height 5
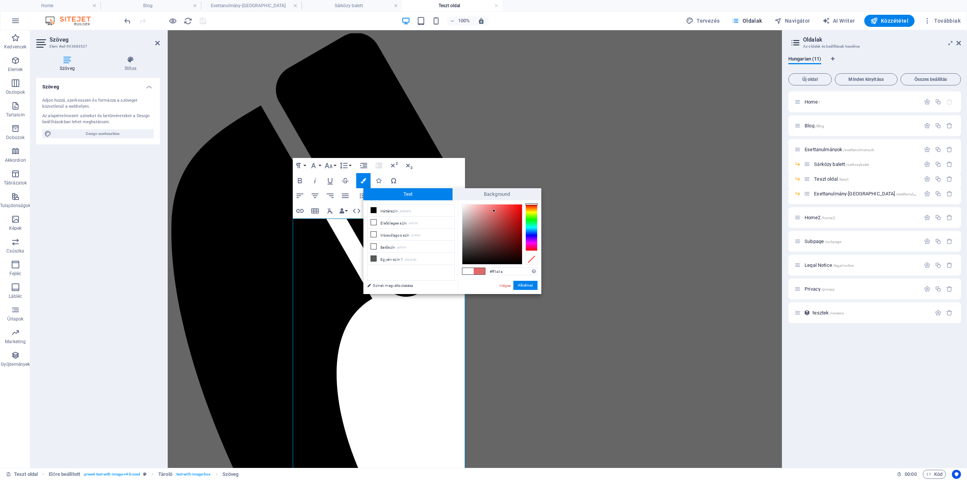
type input "#ff1818"
drag, startPoint x: 494, startPoint y: 211, endPoint x: 516, endPoint y: 203, distance: 23.3
click at [516, 204] on div at bounding box center [492, 234] width 60 height 60
click at [531, 281] on button "Alkalmaz" at bounding box center [525, 285] width 24 height 9
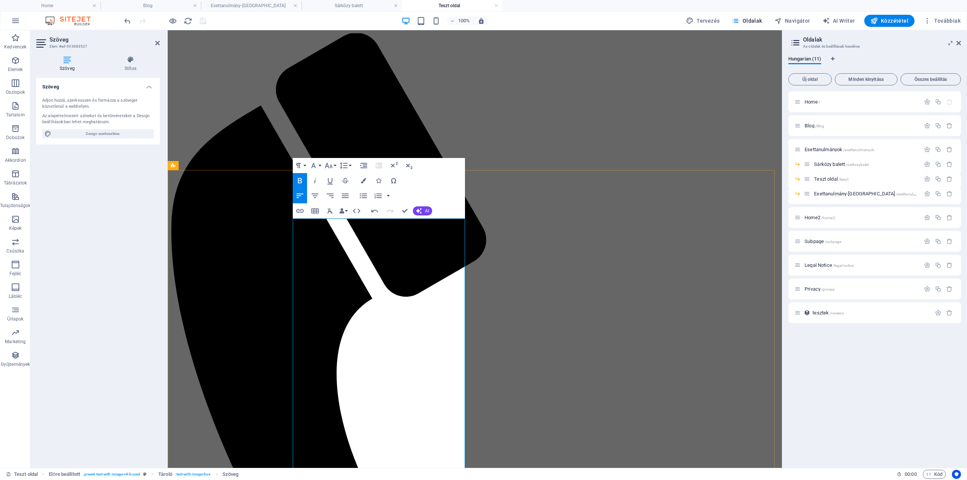
click at [20, 62] on icon "button" at bounding box center [15, 60] width 9 height 9
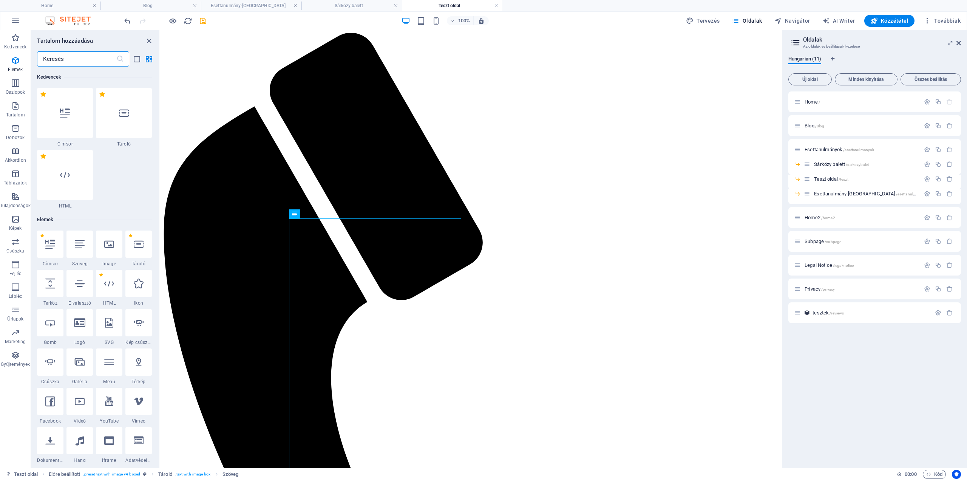
scroll to position [142, 0]
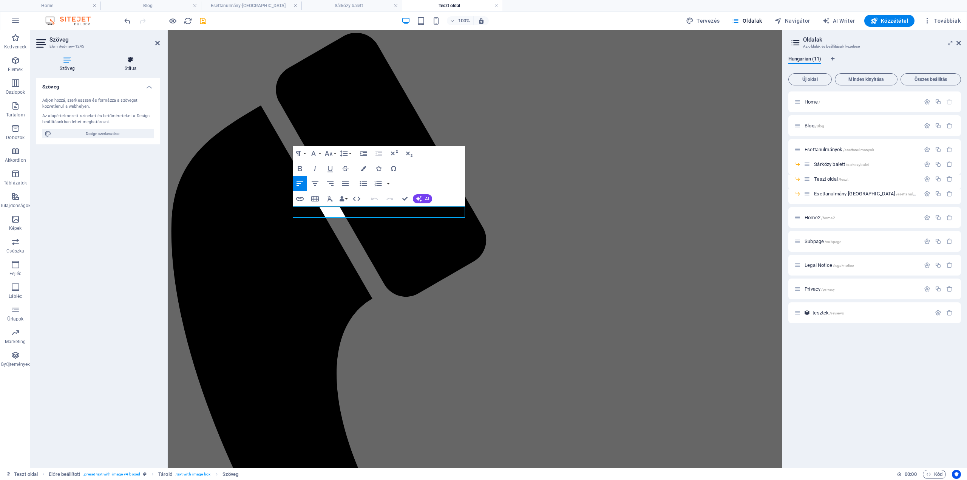
click at [137, 58] on icon at bounding box center [130, 60] width 59 height 8
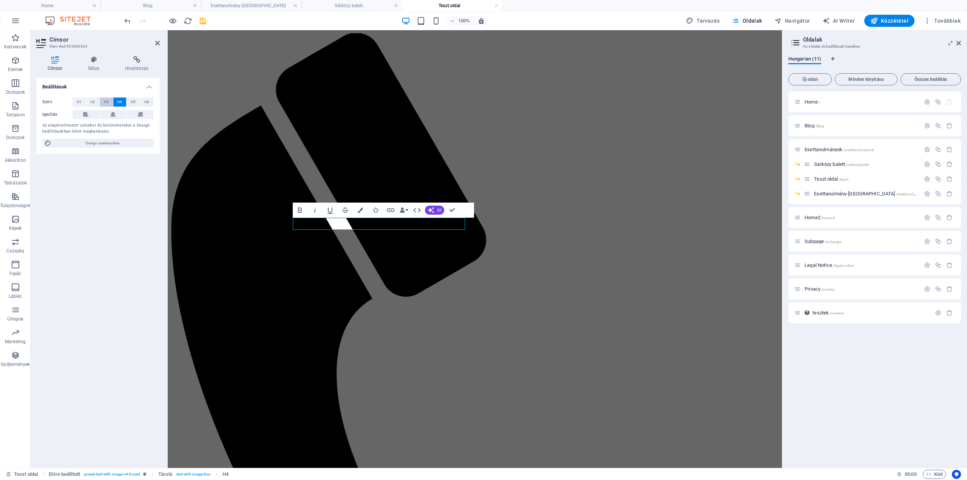
click at [107, 100] on span "H3" at bounding box center [106, 101] width 5 height 9
click at [93, 104] on span "H2" at bounding box center [92, 101] width 5 height 9
click at [82, 104] on button "H1" at bounding box center [79, 101] width 13 height 9
click at [126, 104] on button "H4" at bounding box center [119, 101] width 13 height 9
click at [138, 103] on button "H5" at bounding box center [133, 101] width 13 height 9
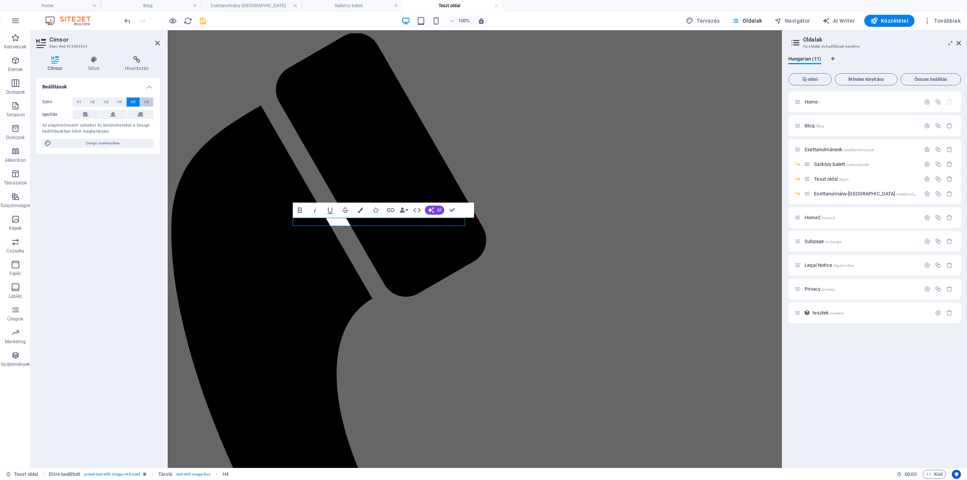
click at [144, 102] on span "H6" at bounding box center [146, 101] width 5 height 9
click at [102, 102] on button "H3" at bounding box center [106, 101] width 13 height 9
click at [97, 103] on button "H2" at bounding box center [92, 101] width 13 height 9
click at [106, 102] on span "H3" at bounding box center [106, 101] width 5 height 9
click at [106, 115] on button at bounding box center [113, 114] width 27 height 9
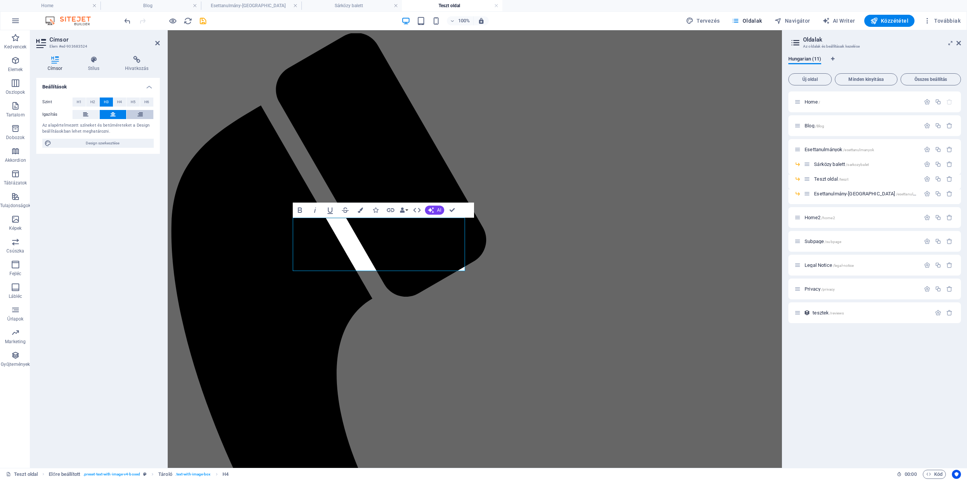
click at [140, 114] on icon at bounding box center [140, 114] width 5 height 9
click at [120, 115] on button at bounding box center [113, 114] width 27 height 9
click at [80, 113] on button at bounding box center [86, 114] width 27 height 9
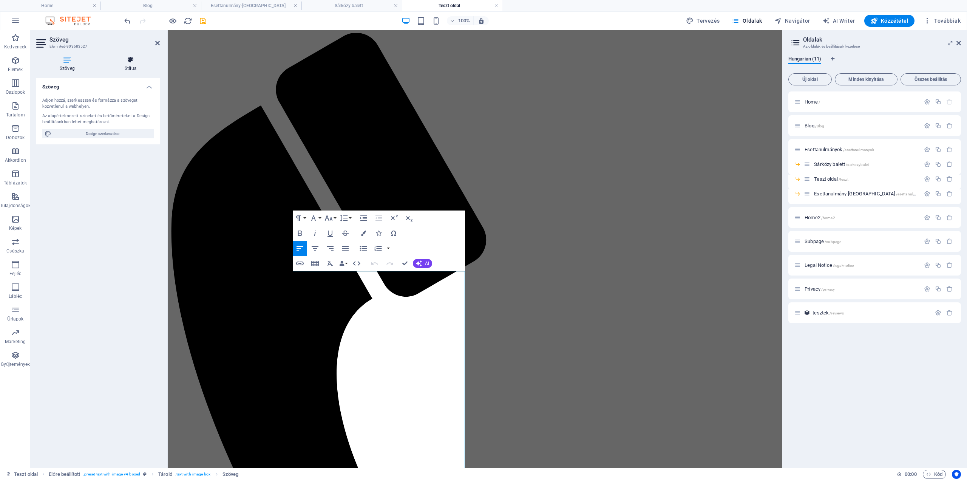
click at [130, 64] on h4 "Stílus" at bounding box center [130, 64] width 59 height 16
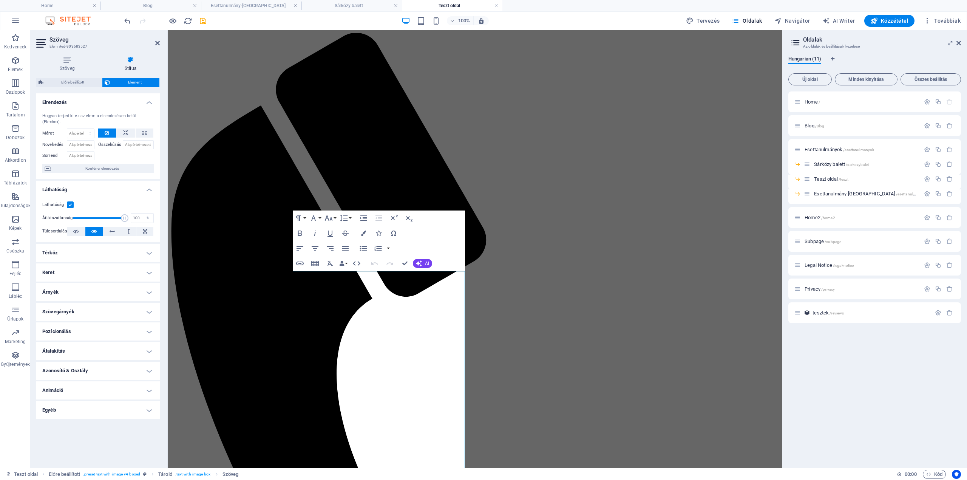
click at [69, 203] on label at bounding box center [70, 204] width 7 height 7
click at [0, 0] on input "Láthatóság" at bounding box center [0, 0] width 0 height 0
click at [69, 203] on label at bounding box center [70, 204] width 7 height 7
click at [0, 0] on input "Láthatóság" at bounding box center [0, 0] width 0 height 0
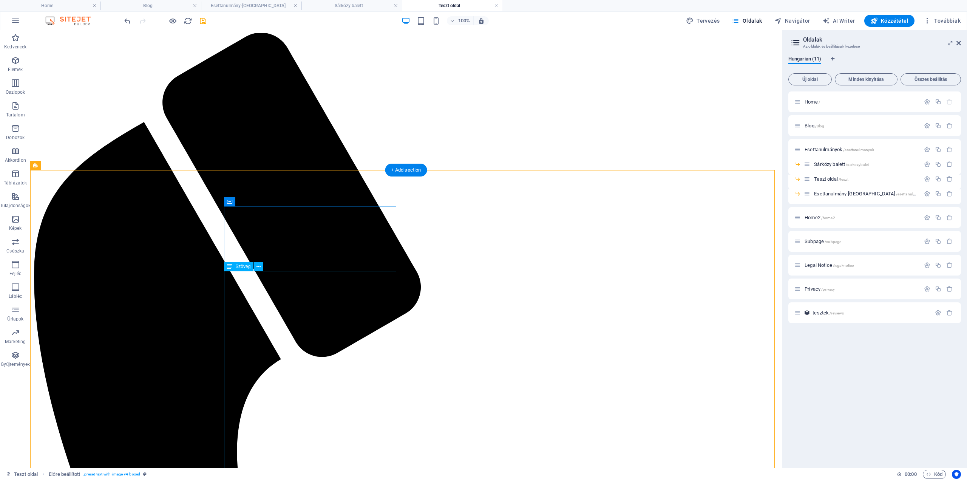
click at [259, 267] on icon at bounding box center [259, 267] width 4 height 8
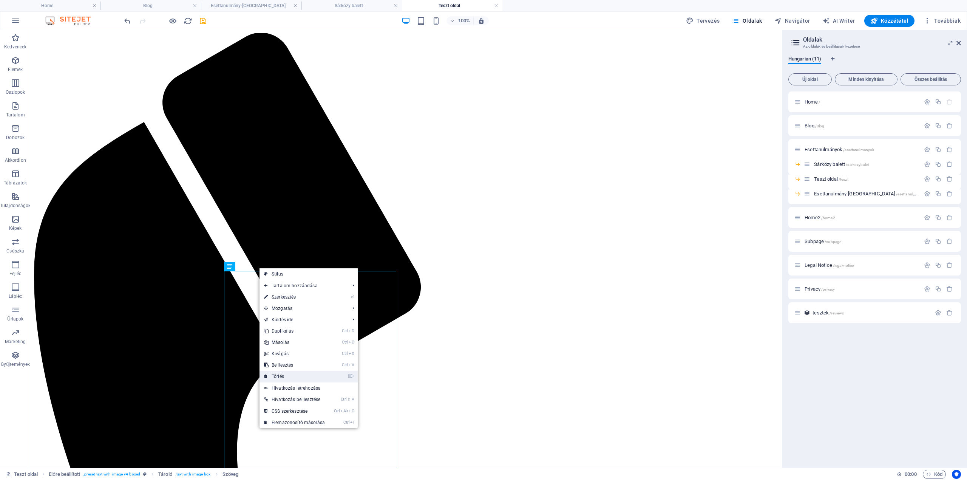
click at [299, 360] on link "⌦ Törlés" at bounding box center [295, 376] width 70 height 11
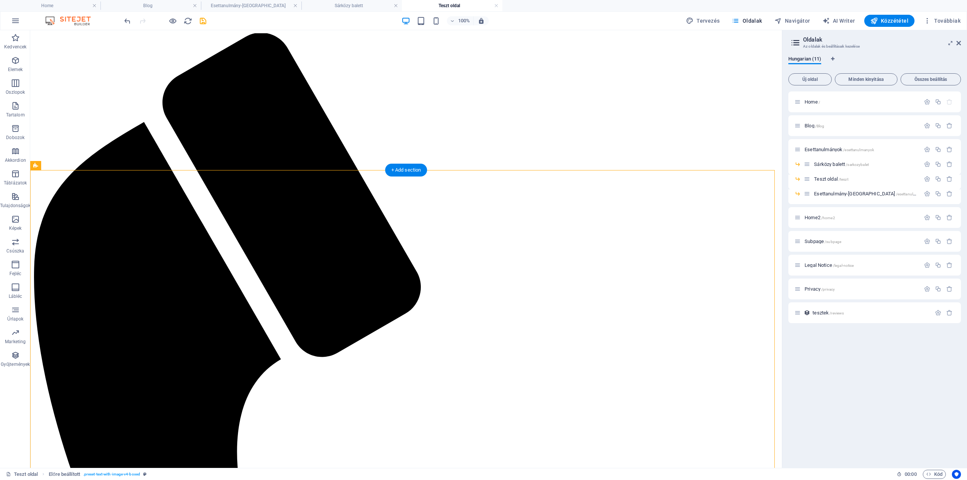
drag, startPoint x: 295, startPoint y: 213, endPoint x: 285, endPoint y: 284, distance: 71.4
drag, startPoint x: 243, startPoint y: 212, endPoint x: 273, endPoint y: 262, distance: 57.9
click at [206, 19] on icon "save" at bounding box center [203, 21] width 9 height 9
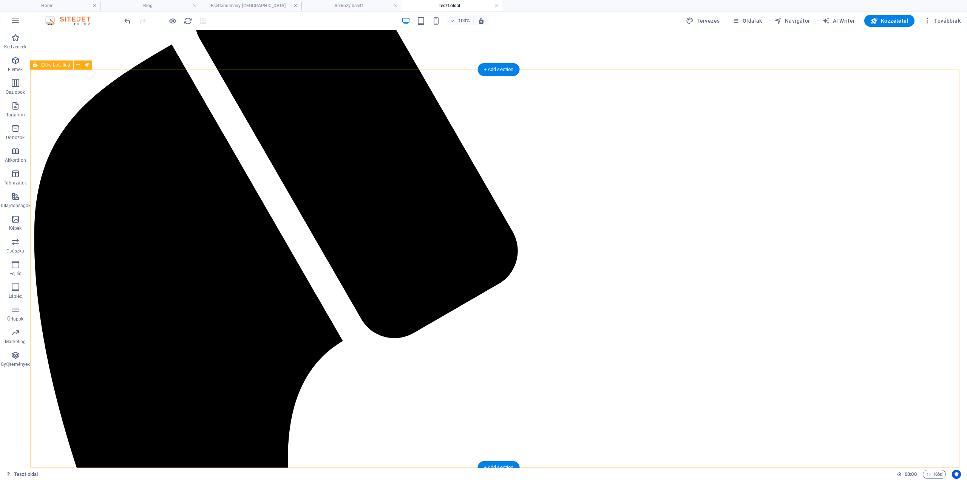
scroll to position [101, 0]
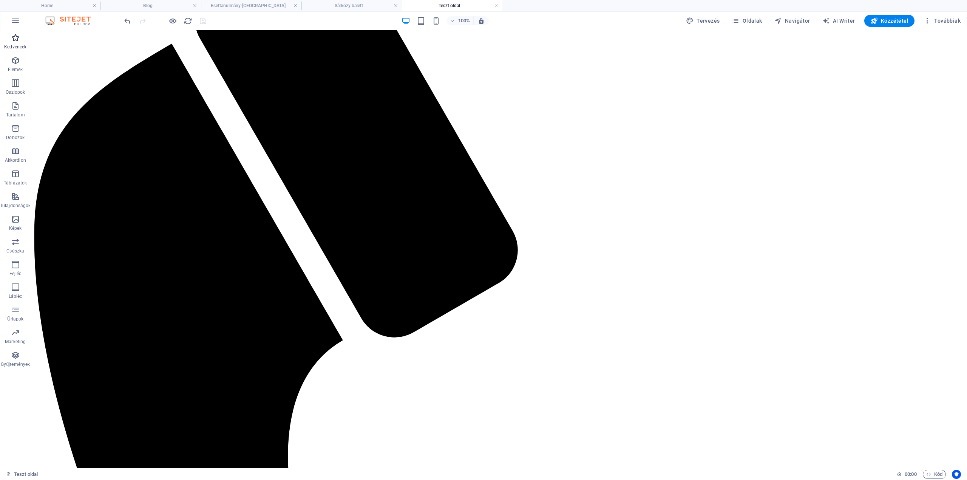
click at [11, 38] on icon "button" at bounding box center [15, 37] width 9 height 9
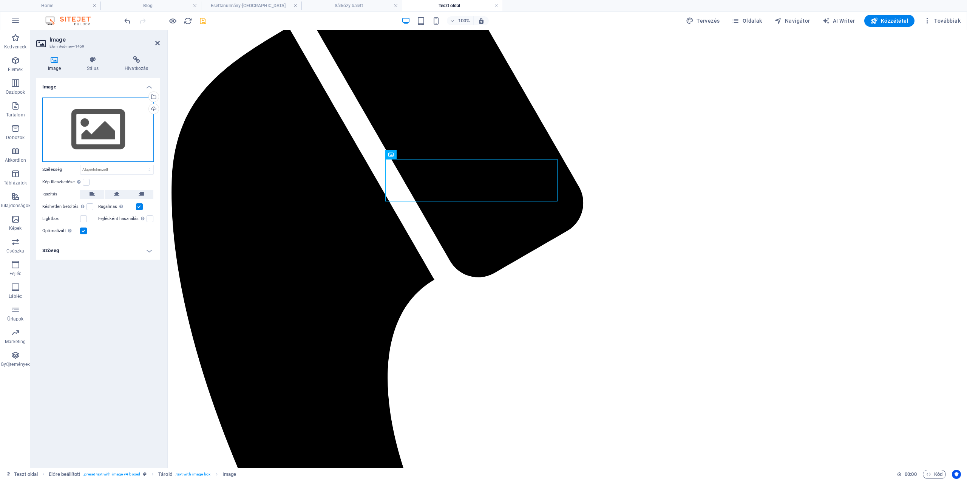
click at [115, 116] on div "Húzza ide a fájlokat, kattintson a fájlok kiválasztásához, vagy válasszon fájlo…" at bounding box center [97, 129] width 111 height 64
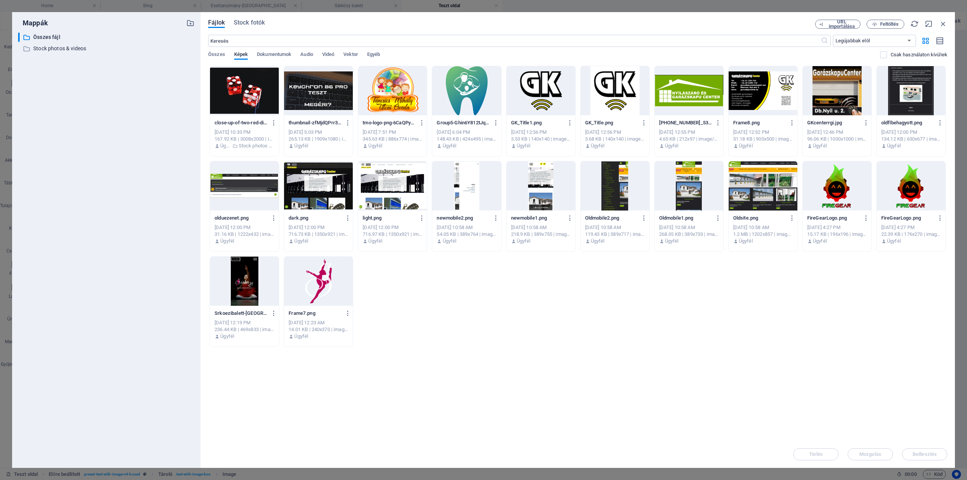
click at [252, 88] on div at bounding box center [244, 90] width 69 height 49
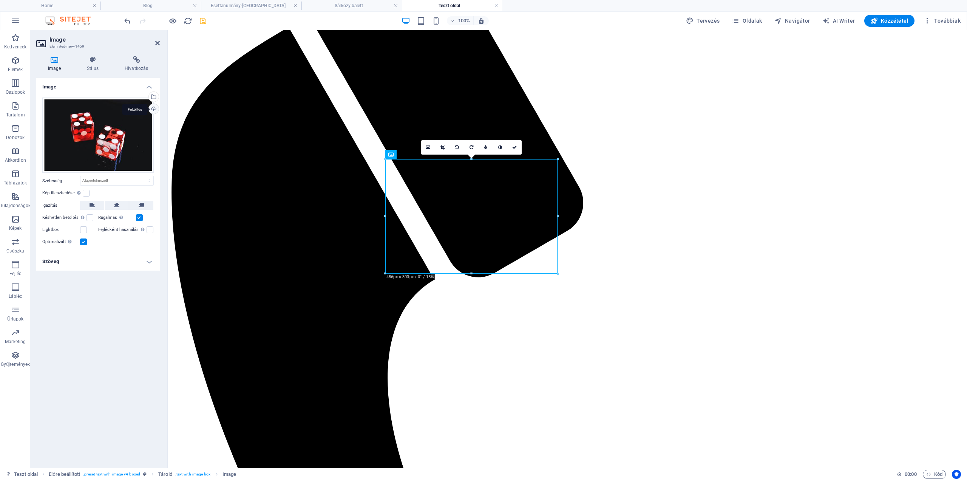
click at [154, 111] on div "Feltöltés" at bounding box center [152, 109] width 11 height 11
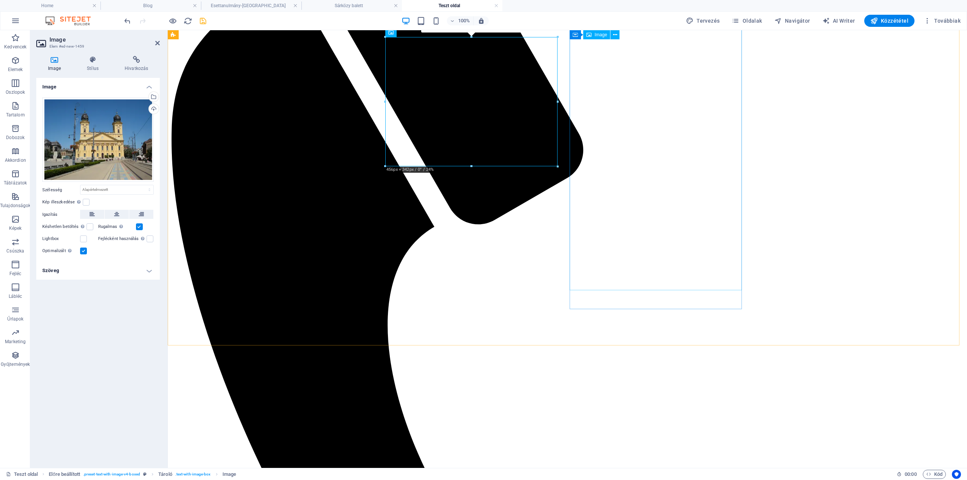
scroll to position [151, 0]
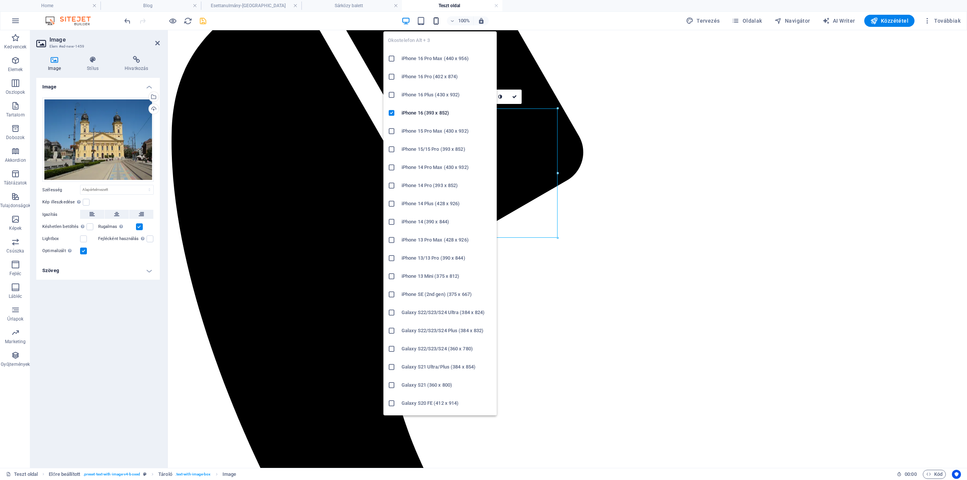
click at [441, 19] on icon "button" at bounding box center [436, 21] width 9 height 9
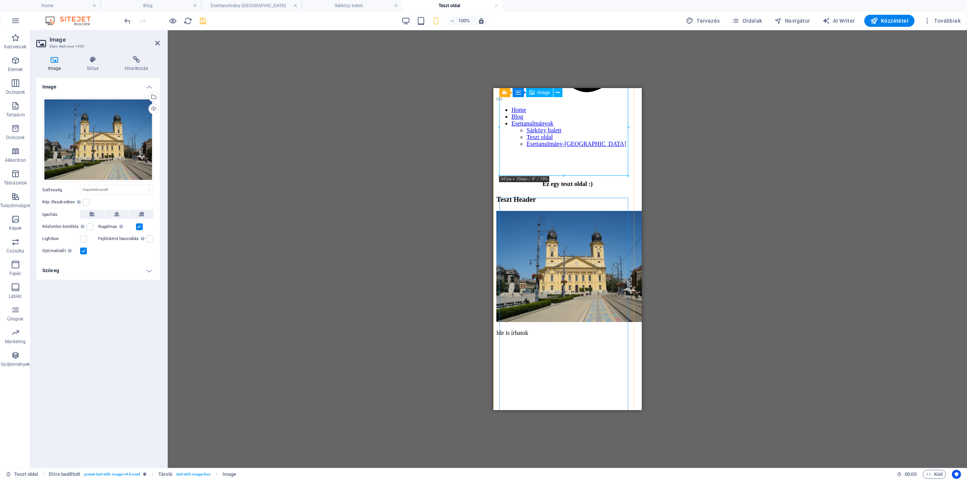
scroll to position [120, 0]
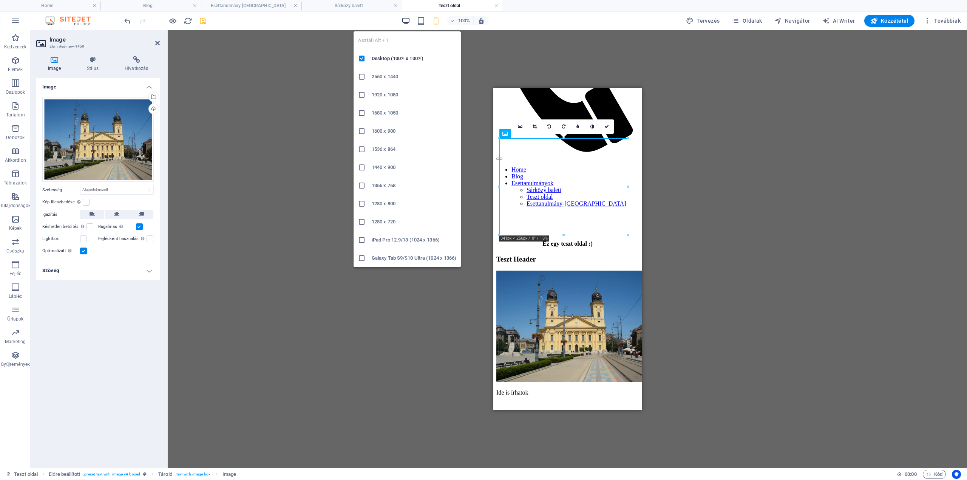
click at [405, 20] on icon "button" at bounding box center [406, 21] width 9 height 9
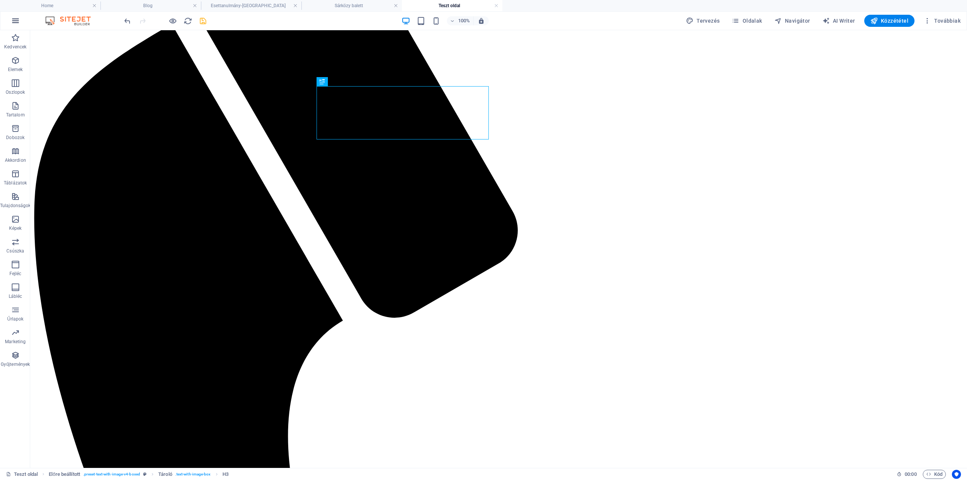
click at [20, 23] on icon "button" at bounding box center [15, 20] width 9 height 9
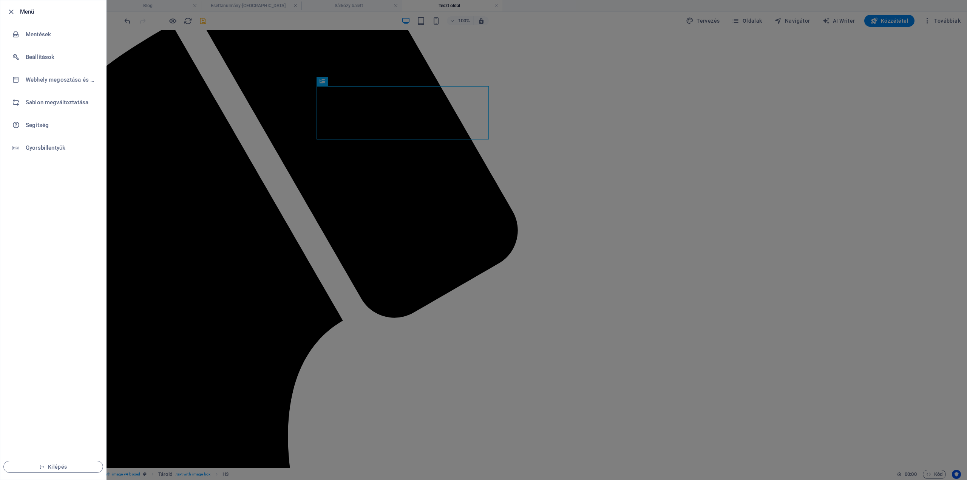
click at [173, 93] on div at bounding box center [483, 240] width 967 height 480
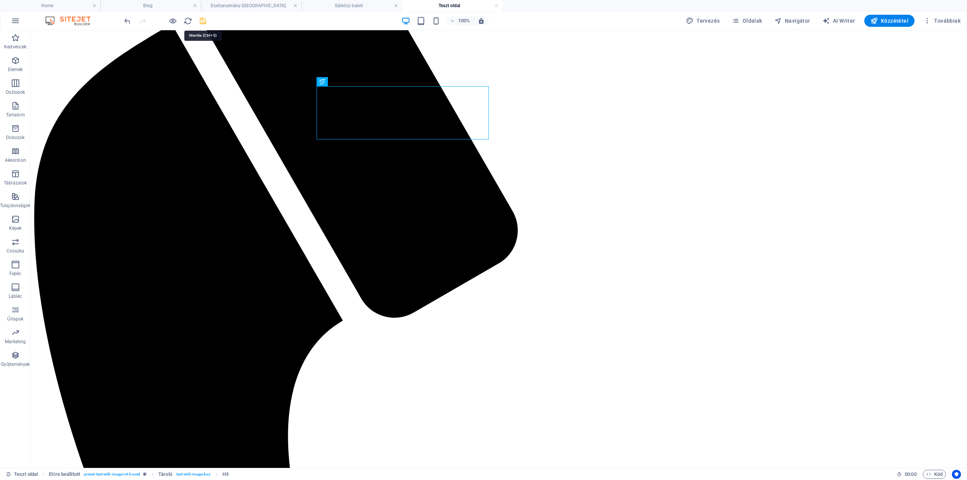
click at [201, 25] on icon "save" at bounding box center [203, 21] width 9 height 9
